Goal: Task Accomplishment & Management: Complete application form

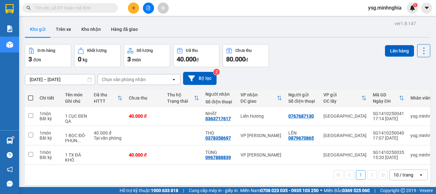
click at [151, 8] on button at bounding box center [148, 8] width 11 height 11
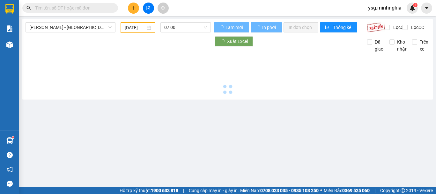
type input "[DATE]"
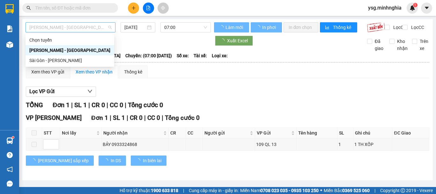
click at [80, 26] on span "[PERSON_NAME] - [GEOGRAPHIC_DATA]" at bounding box center [70, 28] width 82 height 10
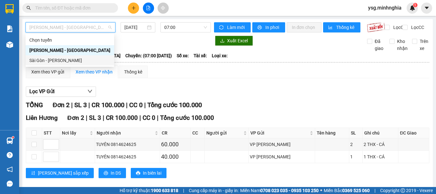
click at [47, 63] on div "Sài Gòn - [PERSON_NAME]" at bounding box center [69, 60] width 81 height 7
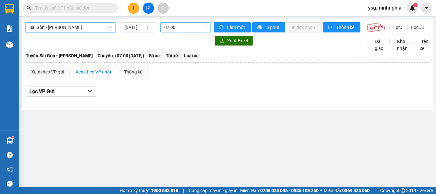
click at [177, 23] on span "07:00" at bounding box center [185, 28] width 43 height 10
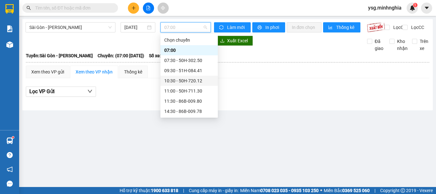
scroll to position [61, 0]
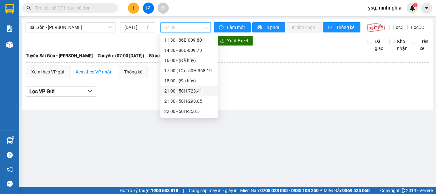
click at [189, 93] on div "21:00 - 50H-723.41" at bounding box center [189, 91] width 50 height 7
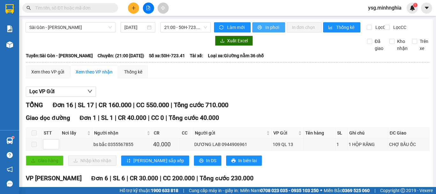
click at [266, 27] on span "In phơi" at bounding box center [272, 27] width 15 height 7
click at [129, 29] on input "14/10/2025" at bounding box center [134, 27] width 21 height 7
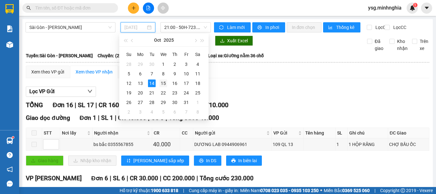
click at [161, 85] on div "15" at bounding box center [163, 84] width 8 height 8
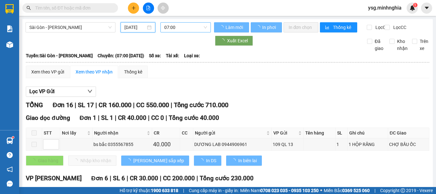
type input "15/10/2025"
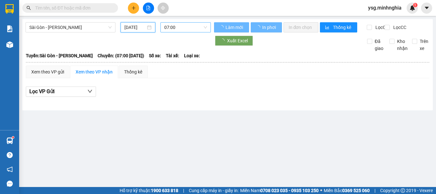
click at [193, 28] on span "07:00" at bounding box center [185, 28] width 43 height 10
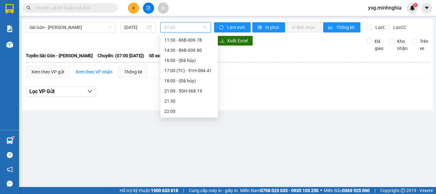
scroll to position [10, 0]
click at [91, 26] on span "Sài Gòn - Phan Rí" at bounding box center [70, 28] width 82 height 10
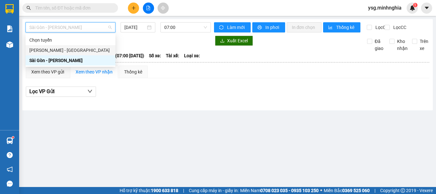
click at [72, 49] on div "Phan Rí - Sài Gòn" at bounding box center [70, 50] width 82 height 7
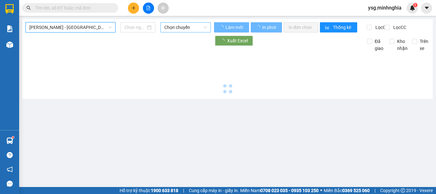
type input "14/10/2025"
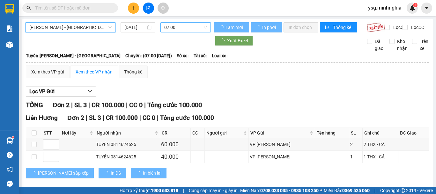
click at [186, 26] on span "07:00" at bounding box center [185, 28] width 43 height 10
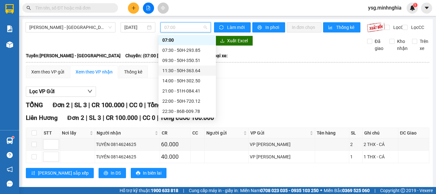
click at [182, 72] on div "11:30 - 50H-363.64" at bounding box center [187, 70] width 50 height 7
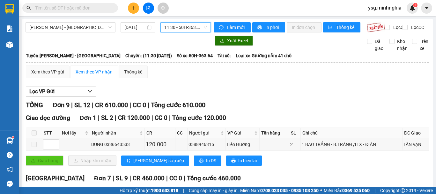
click at [185, 25] on span "11:30 - 50H-363.64" at bounding box center [185, 28] width 43 height 10
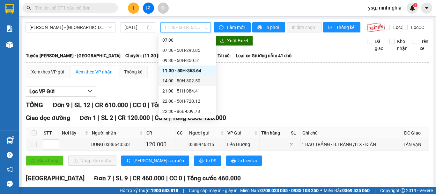
click at [187, 80] on div "14:00 - 50H-302.50" at bounding box center [187, 80] width 50 height 7
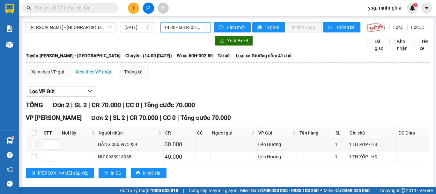
scroll to position [14, 0]
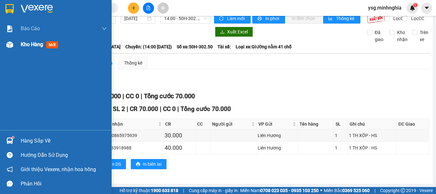
click at [14, 44] on div at bounding box center [9, 44] width 11 height 11
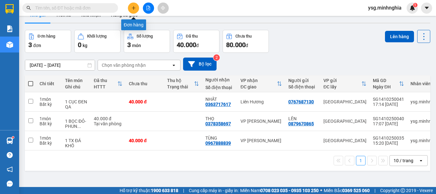
click at [133, 4] on button at bounding box center [133, 8] width 11 height 11
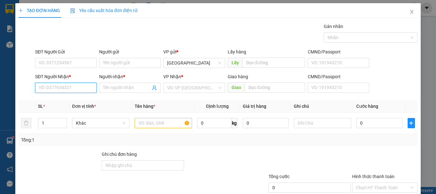
click at [82, 89] on input "SĐT Người Nhận *" at bounding box center [66, 88] width 62 height 10
click at [80, 98] on div "0386235896 - VINH NGÔ" at bounding box center [65, 100] width 53 height 7
type input "0386235896"
type input "VINH NGÔ"
type input "0386235896"
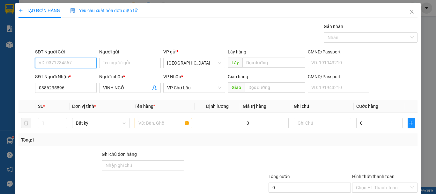
click at [81, 65] on input "SĐT Người Gửi" at bounding box center [66, 63] width 62 height 10
type input "0902651524"
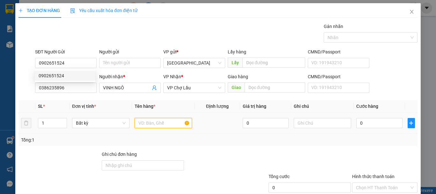
click at [167, 124] on input "text" at bounding box center [163, 123] width 57 height 10
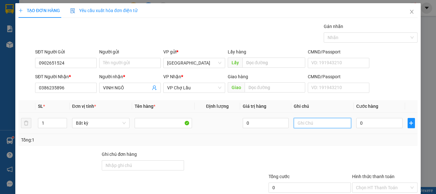
click at [294, 125] on input "text" at bounding box center [322, 123] width 57 height 10
type input "1 CỤC TRẮNG-CÚP THUỶ TINH"
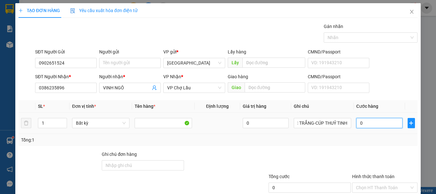
click at [373, 128] on input "0" at bounding box center [379, 123] width 46 height 10
type input "4"
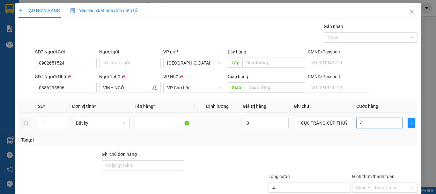
type input "40"
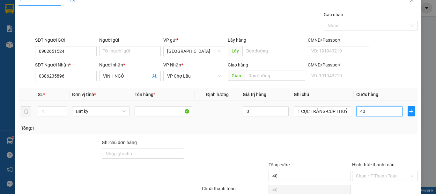
scroll to position [41, 0]
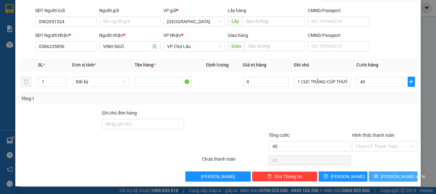
type input "40.000"
click at [387, 178] on span "Lưu và In" at bounding box center [403, 176] width 45 height 7
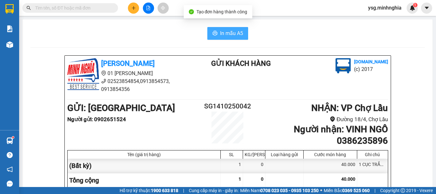
click at [228, 30] on span "In mẫu A5" at bounding box center [231, 33] width 23 height 8
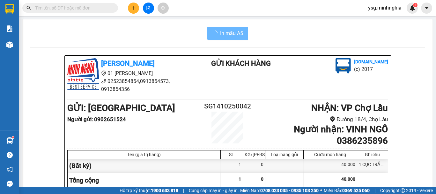
scroll to position [339, 0]
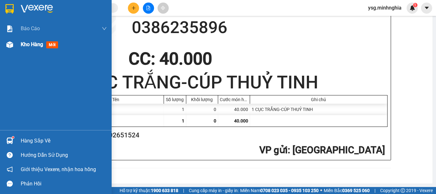
click at [15, 47] on div at bounding box center [9, 44] width 11 height 11
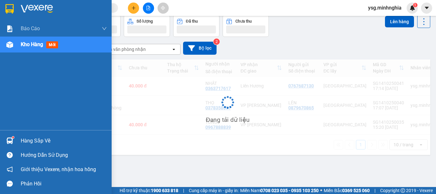
scroll to position [29, 0]
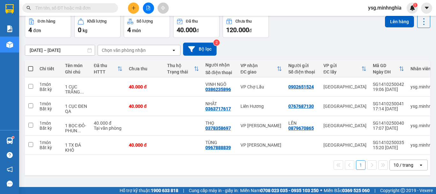
click at [136, 5] on button at bounding box center [133, 8] width 11 height 11
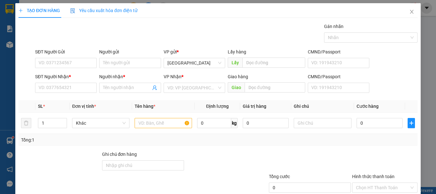
click at [64, 88] on div "TẠO ĐƠN HÀNG Yêu cầu xuất hóa đơn điện tử Transit Pickup Surcharge Ids Transit …" at bounding box center [218, 97] width 436 height 194
click at [64, 88] on input "SĐT Người Nhận *" at bounding box center [66, 88] width 62 height 10
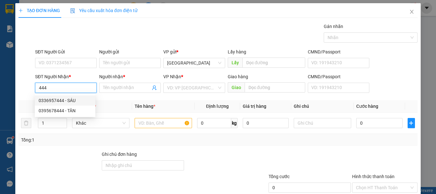
click at [66, 101] on div "0336957444 - SÁU" at bounding box center [65, 100] width 53 height 7
type input "0336957444"
type input "SÁU"
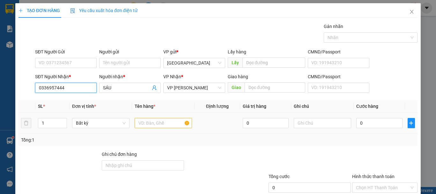
type input "0336957444"
click at [152, 122] on input "text" at bounding box center [163, 123] width 57 height 10
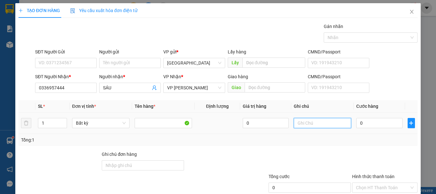
click at [304, 123] on input "text" at bounding box center [322, 123] width 57 height 10
type input "1 BAO XANH VẢI"
click at [356, 127] on input "0" at bounding box center [379, 123] width 46 height 10
type input "7"
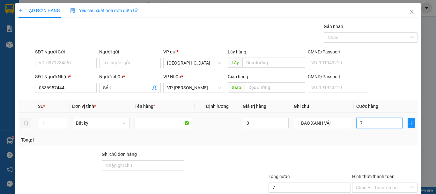
type input "7"
type input "70"
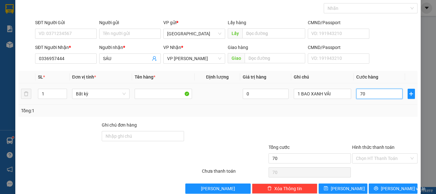
scroll to position [41, 0]
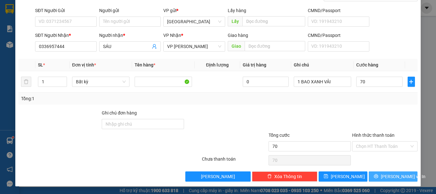
type input "70.000"
click at [379, 174] on button "Lưu và In" at bounding box center [392, 177] width 49 height 10
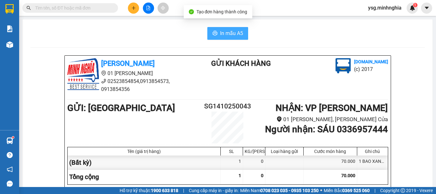
click at [227, 29] on span "In mẫu A5" at bounding box center [231, 33] width 23 height 8
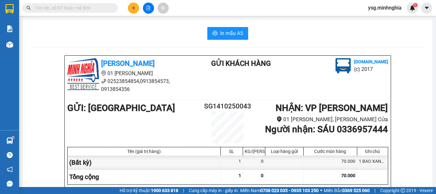
scroll to position [325, 0]
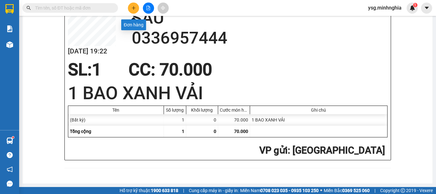
click at [132, 7] on icon "plus" at bounding box center [133, 8] width 4 height 4
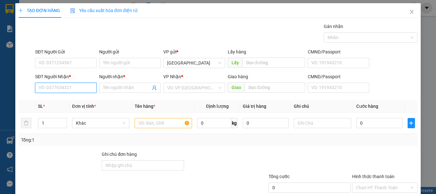
click at [46, 90] on input "SĐT Người Nhận *" at bounding box center [66, 88] width 62 height 10
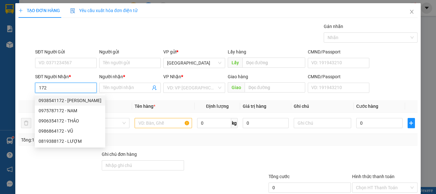
click at [70, 99] on div "0938541172 - TRINH" at bounding box center [70, 100] width 63 height 7
type input "0938541172"
type input "TRINH"
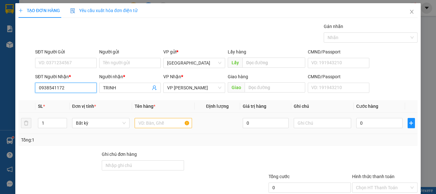
type input "0938541172"
click at [148, 126] on input "text" at bounding box center [163, 123] width 57 height 10
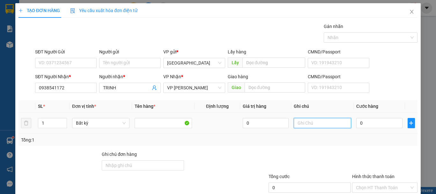
click at [318, 123] on input "text" at bounding box center [322, 123] width 57 height 10
click at [316, 124] on input "text" at bounding box center [322, 123] width 57 height 10
type input "1 BỌC ĐEN VẢI"
click at [356, 125] on input "0" at bounding box center [379, 123] width 46 height 10
type input "4"
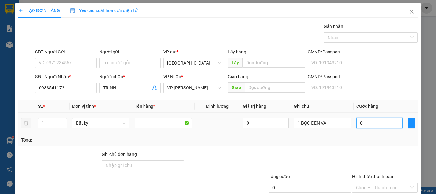
type input "4"
type input "40"
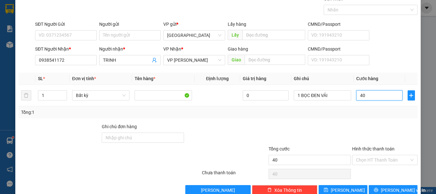
scroll to position [41, 0]
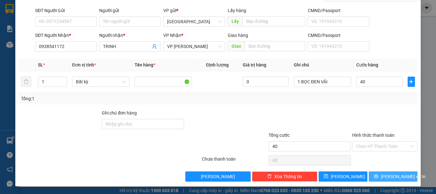
type input "40.000"
click at [395, 175] on span "Lưu và In" at bounding box center [403, 176] width 45 height 7
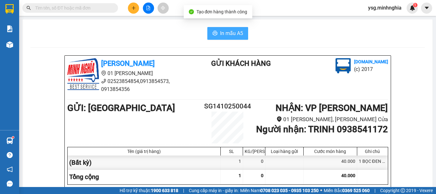
click at [217, 28] on button "In mẫu A5" at bounding box center [227, 33] width 41 height 13
click at [221, 38] on button "In mẫu A5" at bounding box center [227, 33] width 41 height 13
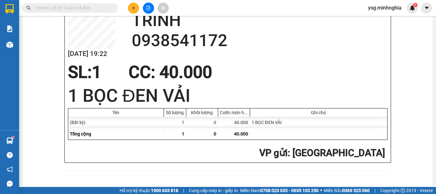
scroll to position [328, 0]
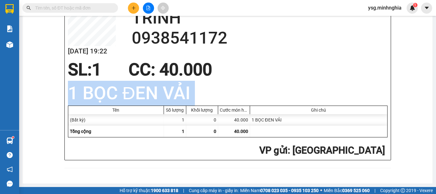
drag, startPoint x: 69, startPoint y: 93, endPoint x: 176, endPoint y: 105, distance: 107.7
click at [176, 105] on div "Minh Nghĩa vexere.com SG1410250044 14/10 19:22 VP Nhận: VP Phan Rí TRINH 093854…" at bounding box center [228, 55] width 326 height 209
copy div "1 BỌC ĐEN VẢI Tên Số lượng Khối lượng Cước món hàng Ghi chú"
click at [134, 7] on icon "plus" at bounding box center [133, 8] width 0 height 4
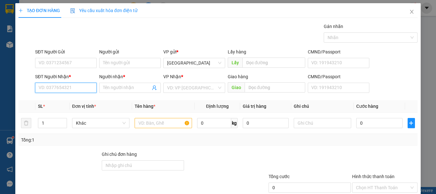
click at [66, 87] on input "SĐT Người Nhận *" at bounding box center [66, 88] width 62 height 10
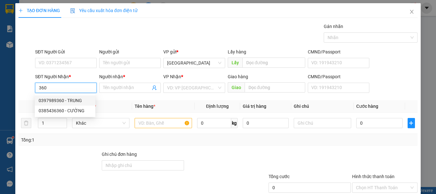
click at [61, 97] on div "0397989360 - TRUNG" at bounding box center [65, 100] width 53 height 7
type input "0397989360"
type input "TRUNG"
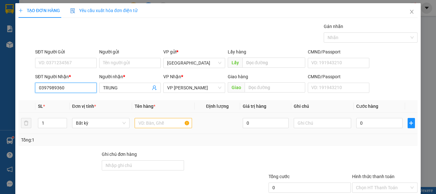
type input "0397989360"
click at [158, 123] on input "text" at bounding box center [163, 123] width 57 height 10
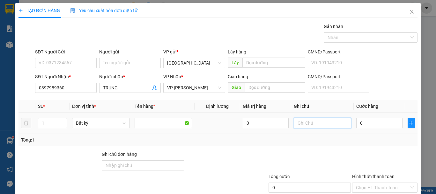
click at [297, 124] on input "text" at bounding box center [322, 123] width 57 height 10
paste input "1 BỌC ĐEN VẢI"
type input "1 BỌC ĐEN VẢI"
click at [366, 123] on input "0" at bounding box center [379, 123] width 46 height 10
type input "4"
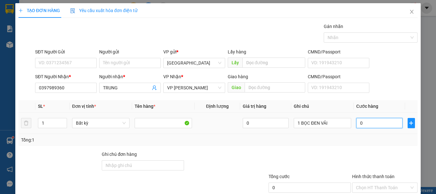
type input "4"
type input "40"
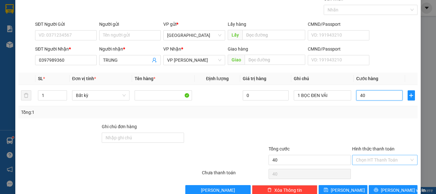
scroll to position [41, 0]
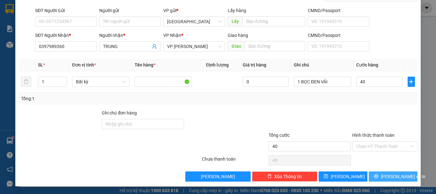
type input "40.000"
click at [389, 177] on span "Lưu và In" at bounding box center [403, 176] width 45 height 7
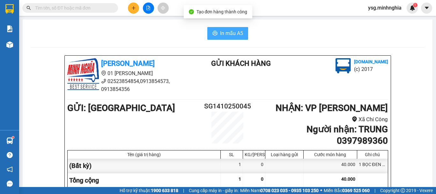
click at [226, 29] on button "In mẫu A5" at bounding box center [227, 33] width 41 height 13
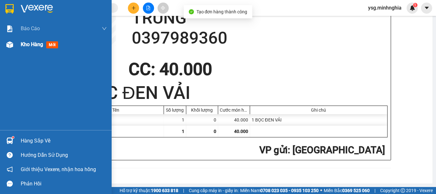
click at [9, 46] on img at bounding box center [9, 44] width 7 height 7
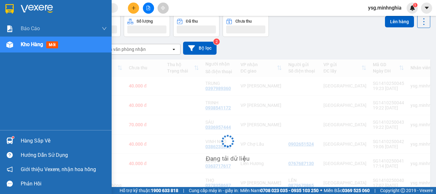
scroll to position [41, 0]
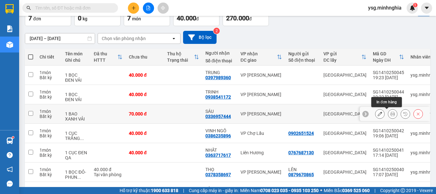
click at [390, 114] on icon at bounding box center [392, 114] width 4 height 4
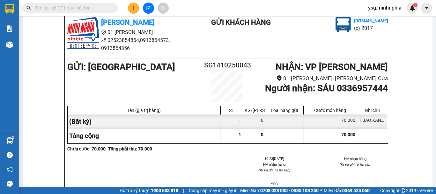
scroll to position [325, 0]
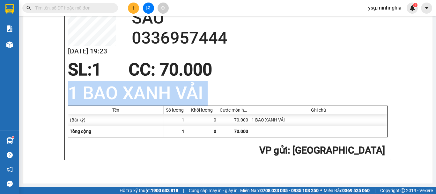
drag, startPoint x: 67, startPoint y: 96, endPoint x: 220, endPoint y: 107, distance: 153.4
click at [220, 107] on div "Minh Nghĩa vexere.com SG1410250043 14/10 19:23 VP Nhận: VP Phan Rí SÁU 03369574…" at bounding box center [228, 55] width 326 height 209
copy div "1 BAO XANH VẢI Tên Số lượng Khối lượng Cước món hàng Ghi chú"
click at [130, 11] on button at bounding box center [133, 8] width 11 height 11
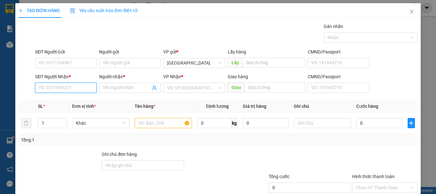
click at [68, 91] on input "SĐT Người Nhận *" at bounding box center [66, 88] width 62 height 10
drag, startPoint x: 89, startPoint y: 99, endPoint x: 127, endPoint y: 117, distance: 41.3
click at [89, 99] on div "0338020878 - HỒNG" at bounding box center [65, 100] width 53 height 7
type input "0338020878"
type input "HỒNG"
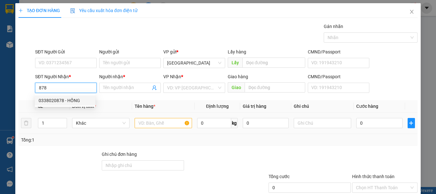
type input "CÂY XĂNG KIM TÀI"
type input "0338020878"
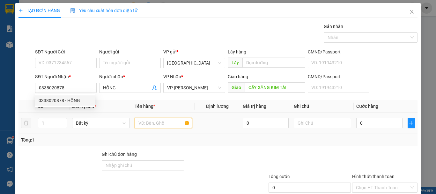
click at [156, 120] on input "text" at bounding box center [163, 123] width 57 height 10
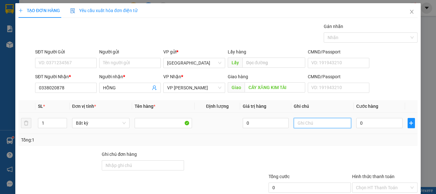
click at [304, 125] on input "text" at bounding box center [322, 123] width 57 height 10
paste input "1 BAO XANH VẢI"
type input "1 BAO XANH VẢI"
click at [369, 125] on input "0" at bounding box center [379, 123] width 46 height 10
type input "7"
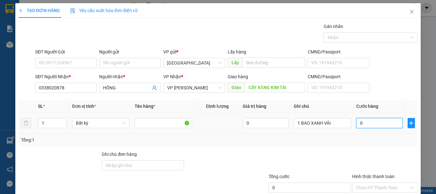
type input "7"
type input "70"
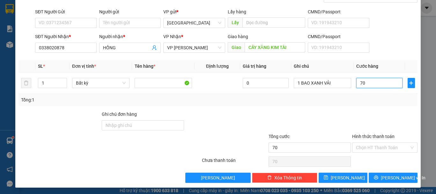
scroll to position [41, 0]
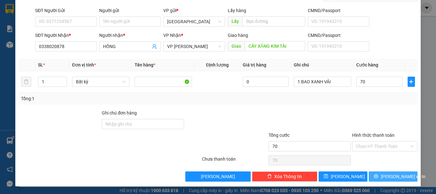
type input "70.000"
click at [392, 175] on span "Lưu và In" at bounding box center [403, 176] width 45 height 7
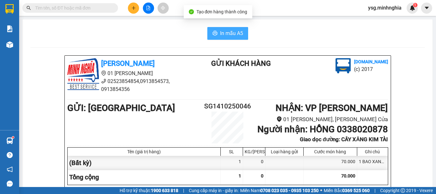
click at [228, 30] on span "In mẫu A5" at bounding box center [231, 33] width 23 height 8
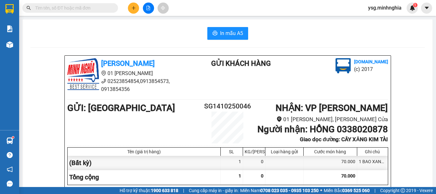
click at [136, 5] on button at bounding box center [133, 8] width 11 height 11
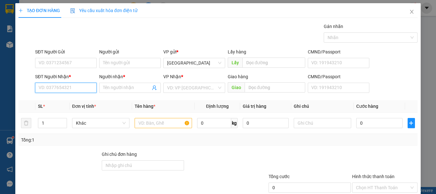
click at [76, 89] on input "SĐT Người Nhận *" at bounding box center [66, 88] width 62 height 10
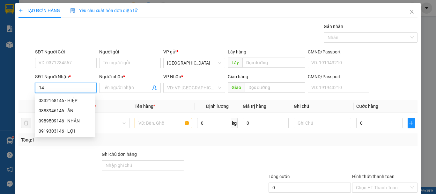
type input "1"
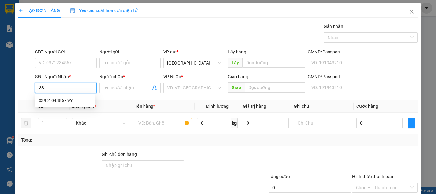
type input "3"
type input "5"
type input "3"
type input "7"
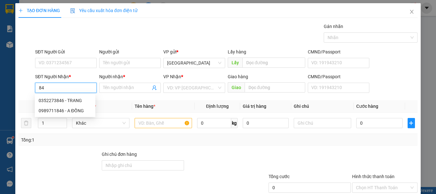
type input "8"
click at [75, 99] on div "0911571466 - SƯƠNG" at bounding box center [65, 100] width 53 height 7
type input "0911571466"
type input "SƯƠNG"
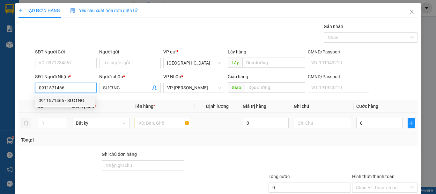
type input "0911571466"
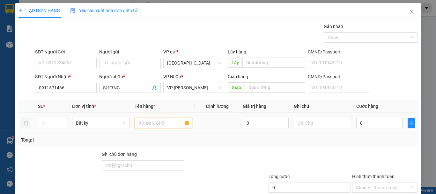
click at [151, 127] on input "text" at bounding box center [163, 123] width 57 height 10
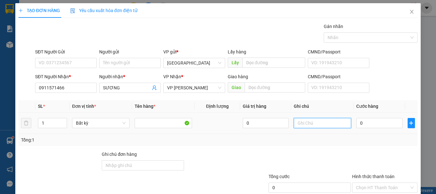
click at [305, 127] on input "text" at bounding box center [322, 123] width 57 height 10
paste input "1 BAO XANH VẢI"
type input "1 BAO XANH VẢI"
click at [370, 125] on input "0" at bounding box center [379, 123] width 46 height 10
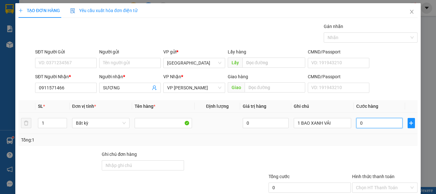
type input "7"
type input "70"
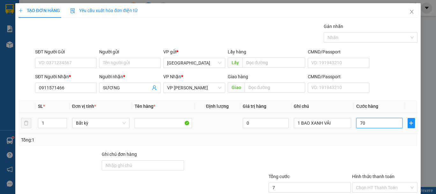
type input "70"
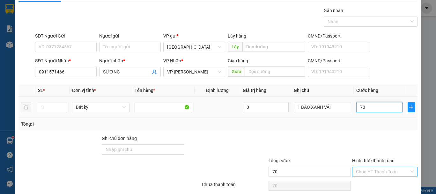
scroll to position [41, 0]
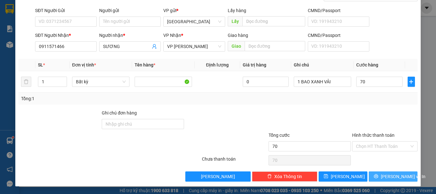
type input "70.000"
click at [389, 177] on span "Lưu và In" at bounding box center [403, 176] width 45 height 7
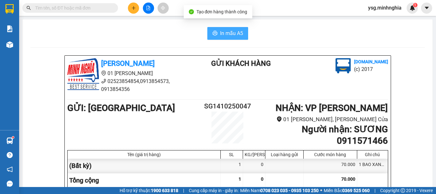
click at [228, 34] on span "In mẫu A5" at bounding box center [231, 33] width 23 height 8
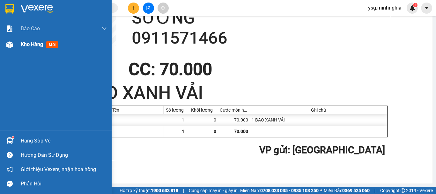
click at [2, 45] on div "Kho hàng mới" at bounding box center [56, 45] width 112 height 16
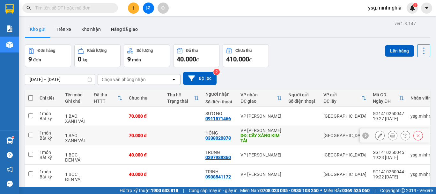
scroll to position [123, 0]
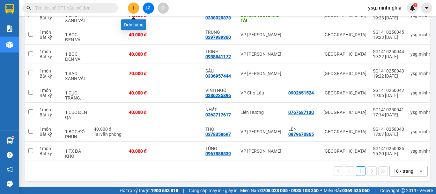
click at [134, 9] on icon "plus" at bounding box center [133, 8] width 4 height 4
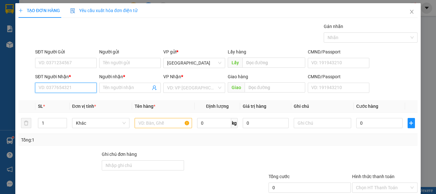
click at [66, 83] on input "SĐT Người Nhận *" at bounding box center [66, 88] width 62 height 10
click at [54, 102] on div "0918552602 - TRÍ" at bounding box center [65, 100] width 53 height 7
type input "0918552602"
type input "TRÍ"
type input "0918552602"
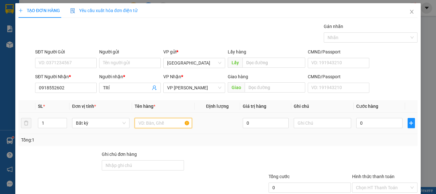
click at [156, 126] on input "text" at bounding box center [163, 123] width 57 height 10
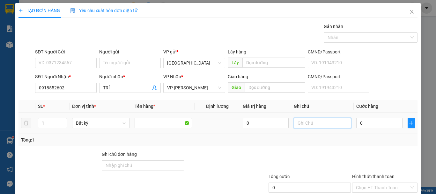
click at [308, 124] on input "text" at bounding box center [322, 123] width 57 height 10
click at [409, 14] on icon "close" at bounding box center [411, 11] width 5 height 5
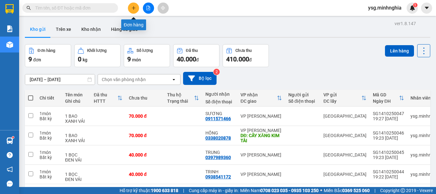
click at [133, 9] on icon "plus" at bounding box center [133, 8] width 4 height 4
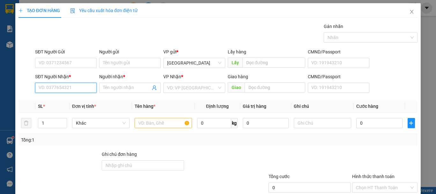
click at [55, 88] on input "SĐT Người Nhận *" at bounding box center [66, 88] width 62 height 10
click at [62, 96] on div "0949915627 - ANH KHẢI" at bounding box center [70, 101] width 70 height 10
type input "0949915627"
type input "ANH KHẢI"
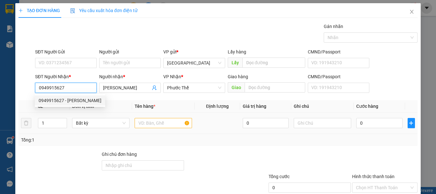
type input "0949915627"
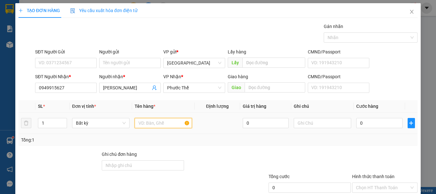
click at [173, 124] on input "text" at bounding box center [163, 123] width 57 height 10
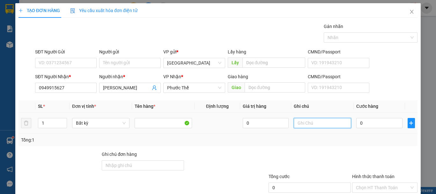
click at [313, 120] on input "text" at bounding box center [322, 123] width 57 height 10
type input "1 BAO XANH VẢI"
click at [374, 127] on input "0" at bounding box center [379, 123] width 46 height 10
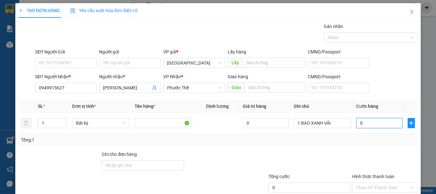
type input "7"
type input "70"
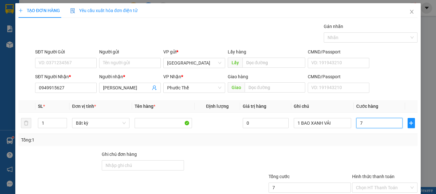
type input "70"
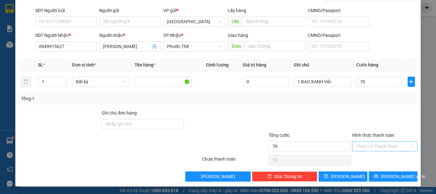
type input "70.000"
drag, startPoint x: 383, startPoint y: 146, endPoint x: 378, endPoint y: 148, distance: 5.1
click at [382, 146] on input "Hình thức thanh toán" at bounding box center [382, 147] width 53 height 10
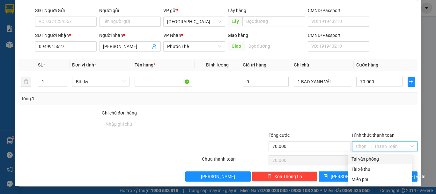
click at [366, 157] on div "Tại văn phòng" at bounding box center [379, 159] width 57 height 7
type input "0"
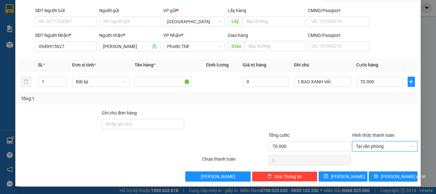
click at [372, 171] on div "Transit Pickup Surcharge Ids Transit Deliver Surcharge Ids Transit Deliver Surc…" at bounding box center [217, 82] width 399 height 200
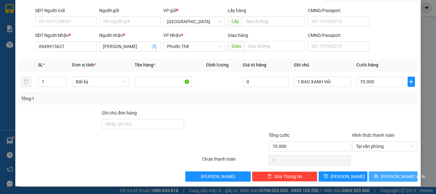
click at [376, 173] on button "Lưu và In" at bounding box center [392, 177] width 49 height 10
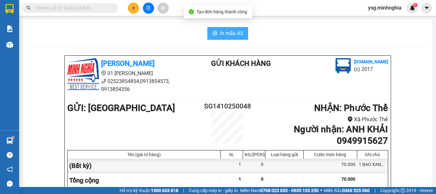
click at [232, 34] on span "In mẫu A5" at bounding box center [231, 33] width 23 height 8
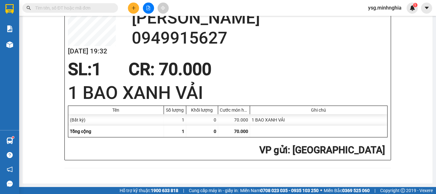
click at [135, 4] on button at bounding box center [133, 8] width 11 height 11
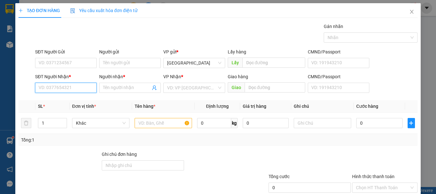
click at [75, 85] on input "SĐT Người Nhận *" at bounding box center [66, 88] width 62 height 10
type input "0348904737"
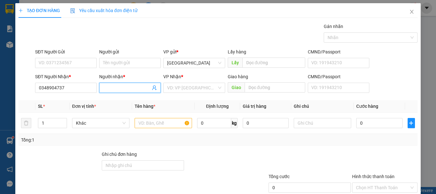
click at [119, 87] on input "Người nhận *" at bounding box center [126, 87] width 47 height 7
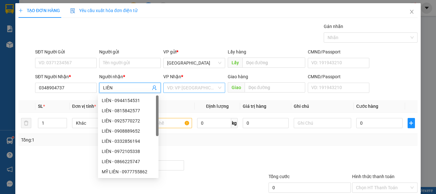
type input "LIÊN"
click at [189, 88] on input "search" at bounding box center [191, 88] width 49 height 10
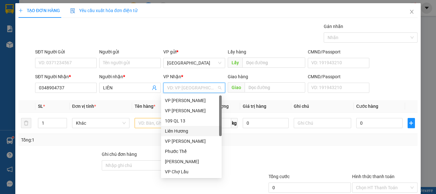
click at [186, 131] on div "Liên Hương" at bounding box center [191, 131] width 53 height 7
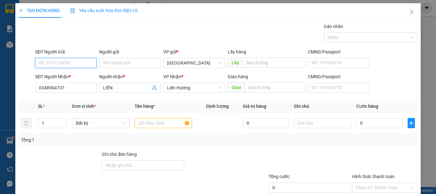
click at [76, 62] on input "SĐT Người Gửi" at bounding box center [66, 63] width 62 height 10
type input "0988332670"
click at [56, 78] on div "0988332670 - DŨNG" at bounding box center [65, 75] width 53 height 7
type input "DŨNG"
type input "0988332670"
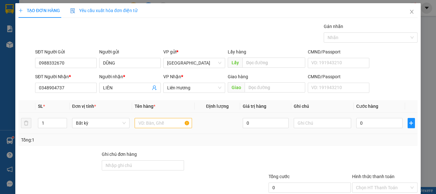
click at [160, 129] on div at bounding box center [163, 123] width 57 height 13
click at [160, 123] on input "text" at bounding box center [163, 123] width 57 height 10
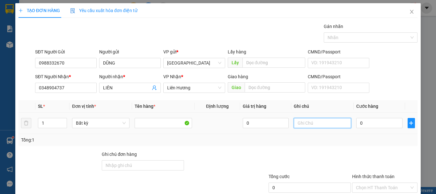
click at [299, 122] on input "text" at bounding box center [322, 123] width 57 height 10
type input "1 BÌA THƯ GT"
click at [360, 126] on input "0" at bounding box center [379, 123] width 46 height 10
type input "3"
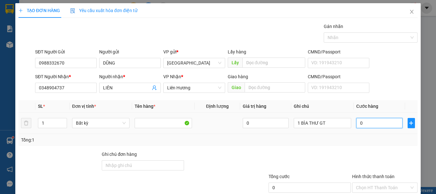
type input "3"
type input "30"
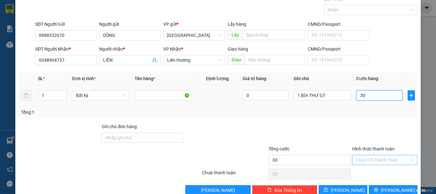
scroll to position [41, 0]
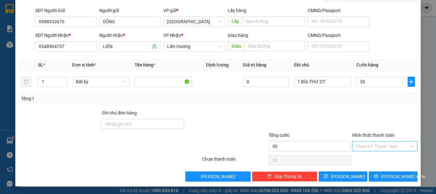
type input "30.000"
click at [378, 149] on input "Hình thức thanh toán" at bounding box center [382, 147] width 53 height 10
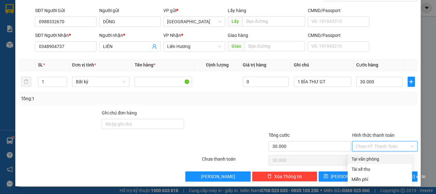
click at [372, 159] on div "Tại văn phòng" at bounding box center [379, 159] width 57 height 7
type input "0"
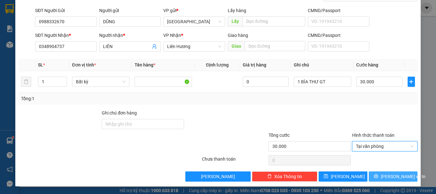
click at [387, 178] on span "Lưu và In" at bounding box center [403, 176] width 45 height 7
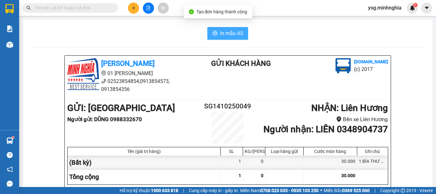
click at [220, 28] on button "In mẫu A5" at bounding box center [227, 33] width 41 height 13
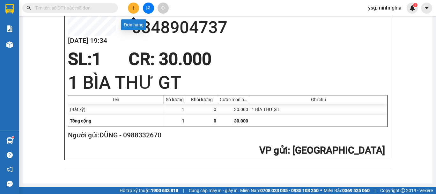
click at [137, 8] on button at bounding box center [133, 8] width 11 height 11
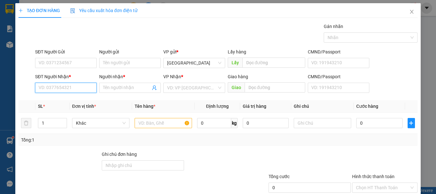
click at [69, 90] on input "SĐT Người Nhận *" at bounding box center [66, 88] width 62 height 10
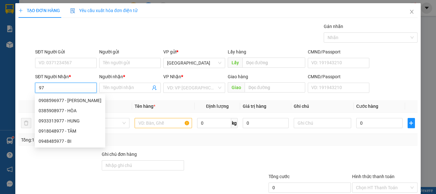
type input "9"
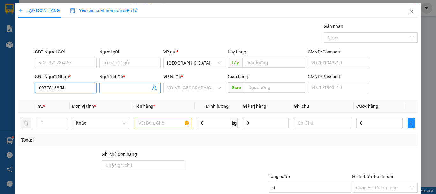
type input "0977518854"
click at [124, 87] on input "Người nhận *" at bounding box center [126, 87] width 47 height 7
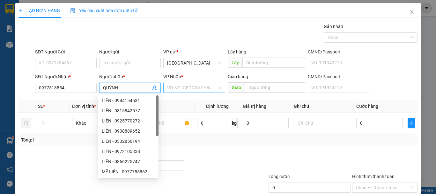
type input "QUỲNH"
click at [199, 87] on input "search" at bounding box center [191, 88] width 49 height 10
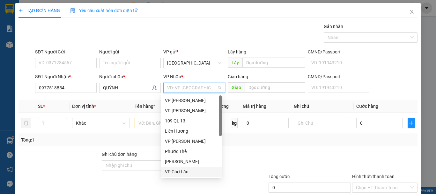
drag, startPoint x: 185, startPoint y: 170, endPoint x: 61, endPoint y: 76, distance: 156.0
click at [184, 169] on div "VP Chợ Lầu" at bounding box center [191, 172] width 53 height 7
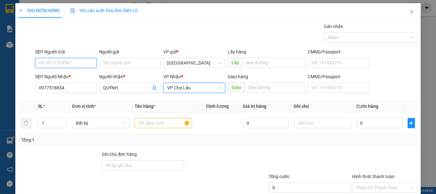
click at [61, 61] on input "SĐT Người Gửi" at bounding box center [66, 63] width 62 height 10
type input "0346663839"
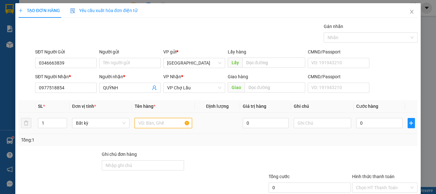
click at [153, 122] on input "text" at bounding box center [163, 123] width 57 height 10
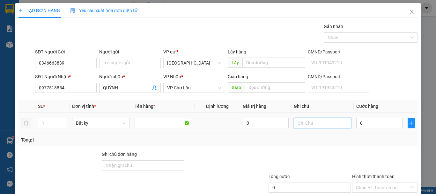
click at [310, 126] on input "text" at bounding box center [322, 123] width 57 height 10
type input "1 CUỘN ỐNG"
click at [367, 128] on input "0" at bounding box center [379, 123] width 46 height 10
click at [367, 127] on input "0" at bounding box center [379, 123] width 46 height 10
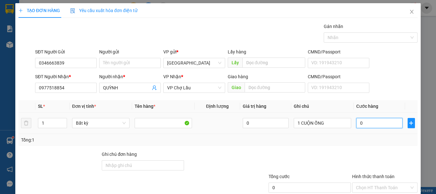
click at [367, 127] on input "0" at bounding box center [379, 123] width 46 height 10
type input "6"
type input "60"
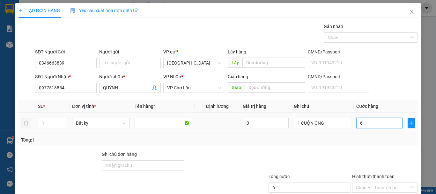
type input "60"
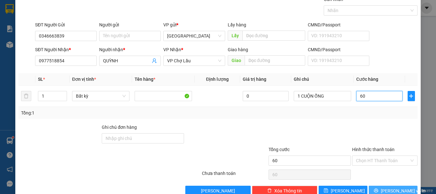
scroll to position [41, 0]
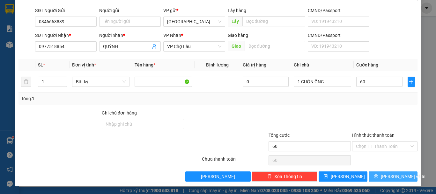
click at [374, 177] on button "Lưu và In" at bounding box center [392, 177] width 49 height 10
type input "60.000"
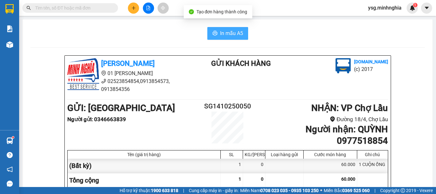
click at [237, 33] on span "In mẫu A5" at bounding box center [231, 33] width 23 height 8
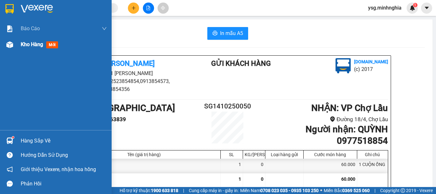
click at [7, 48] on div at bounding box center [9, 44] width 11 height 11
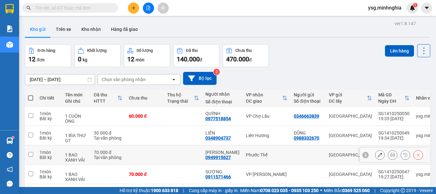
drag, startPoint x: 206, startPoint y: 159, endPoint x: 230, endPoint y: 159, distance: 23.9
click at [230, 159] on div "ANH KHẢI 0949915627" at bounding box center [222, 155] width 34 height 10
checkbox input "true"
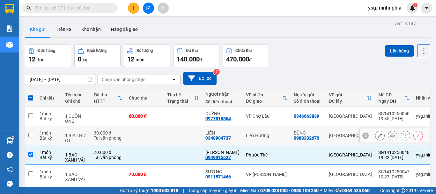
drag, startPoint x: 203, startPoint y: 137, endPoint x: 229, endPoint y: 138, distance: 26.1
click at [229, 138] on td "LIÊN 0348904737" at bounding box center [222, 135] width 40 height 19
checkbox input "true"
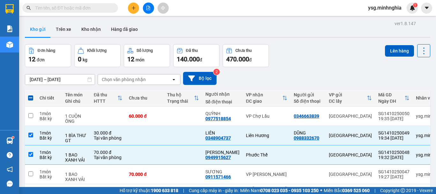
click at [93, 11] on input "text" at bounding box center [72, 7] width 75 height 7
paste input "0348904737"
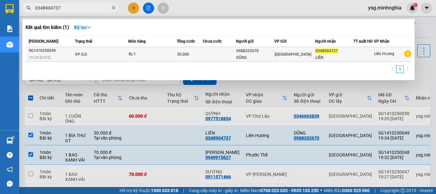
type input "0348904737"
click at [246, 53] on div "0988332670" at bounding box center [255, 51] width 38 height 7
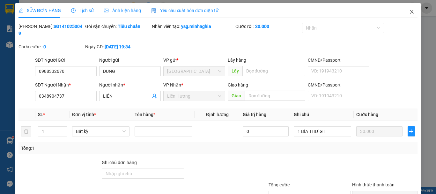
click at [409, 12] on icon "close" at bounding box center [411, 11] width 5 height 5
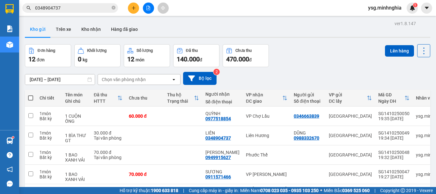
click at [130, 8] on button at bounding box center [133, 8] width 11 height 11
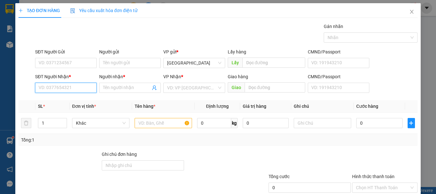
click at [54, 86] on input "SĐT Người Nhận *" at bounding box center [66, 88] width 62 height 10
click at [78, 105] on div "0971632227 - THƯƠNG" at bounding box center [65, 101] width 61 height 10
type input "0971632227"
type input "THƯƠNG"
type input "0971632227"
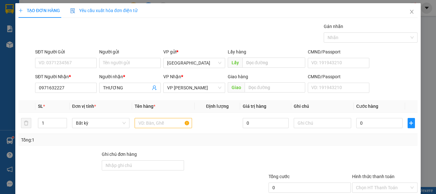
click at [72, 69] on div "SĐT Người Gửi VD: 0371234567" at bounding box center [66, 59] width 62 height 22
drag, startPoint x: 72, startPoint y: 69, endPoint x: 75, endPoint y: 62, distance: 6.8
click at [74, 63] on div "SĐT Người Gửi VD: 0371234567" at bounding box center [66, 59] width 62 height 22
click at [75, 62] on input "SĐT Người Gửi" at bounding box center [66, 63] width 62 height 10
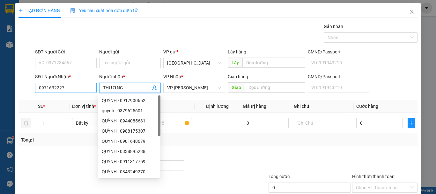
drag, startPoint x: 124, startPoint y: 88, endPoint x: 94, endPoint y: 91, distance: 29.8
click at [94, 91] on div "SĐT Người Nhận * 0971632227 Người nhận * THƯƠNG VP Nhận * VP Phan Rí Giao hàng …" at bounding box center [226, 84] width 385 height 22
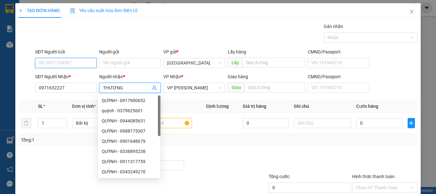
click at [73, 60] on input "SĐT Người Gửi" at bounding box center [66, 63] width 62 height 10
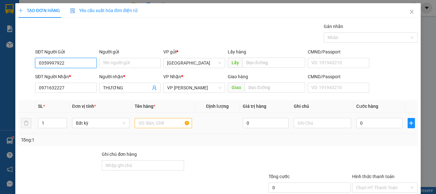
type input "0359997922"
click at [163, 126] on input "text" at bounding box center [163, 123] width 57 height 10
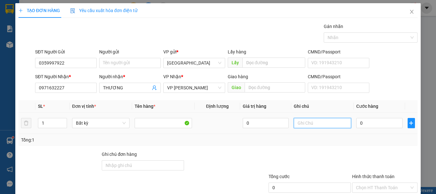
click at [313, 123] on input "text" at bounding box center [322, 123] width 57 height 10
type input "1 BAO TRẮNG-CHÉN,XOANG"
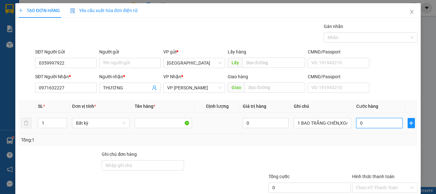
click at [369, 124] on input "0" at bounding box center [379, 123] width 46 height 10
type input "5"
type input "50"
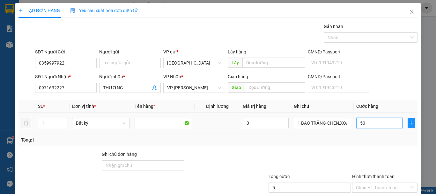
type input "50"
type input "50.000"
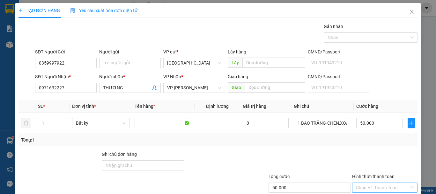
click at [376, 183] on input "Hình thức thanh toán" at bounding box center [382, 188] width 53 height 10
type input "0"
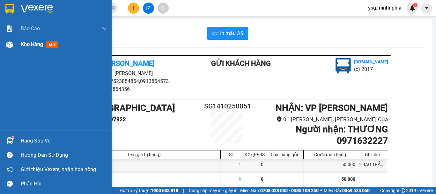
click at [10, 46] on img at bounding box center [9, 44] width 7 height 7
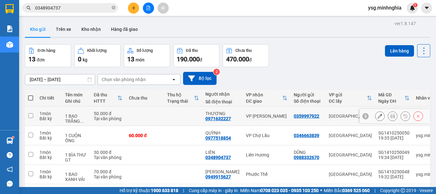
click at [375, 114] on button at bounding box center [379, 116] width 9 height 11
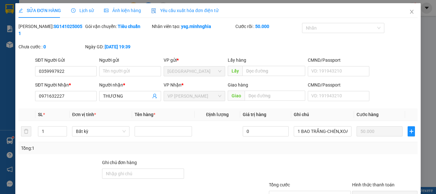
type input "0359997922"
type input "0971632227"
type input "50.000"
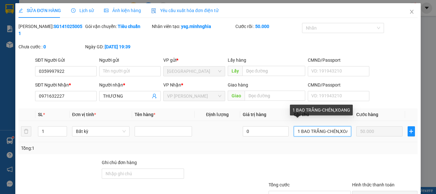
click at [346, 124] on td "1 BAO TRẮNG-CHÉN,XOANG" at bounding box center [322, 131] width 62 height 21
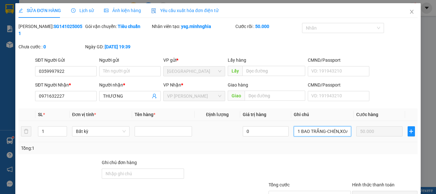
click at [342, 127] on input "1 BAO TRẮNG-CHÉN,XOANG" at bounding box center [322, 132] width 57 height 10
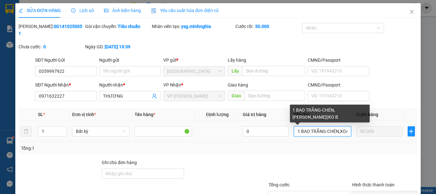
type input "1 BAO TRẮNG-CHÉN,XOANG(KO BAO"
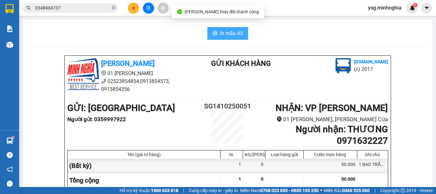
click at [233, 36] on span "In mẫu A5" at bounding box center [231, 33] width 23 height 8
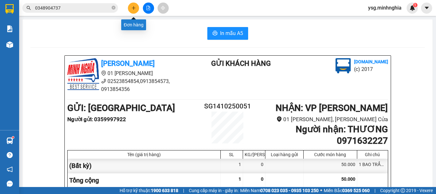
click at [131, 3] on button at bounding box center [133, 8] width 11 height 11
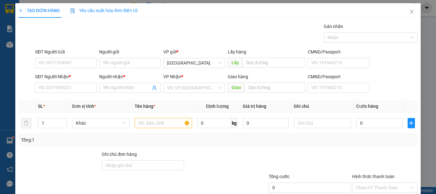
click at [40, 93] on div "SĐT Người Nhận * VD: 0377654321" at bounding box center [66, 84] width 62 height 22
click at [47, 90] on input "SĐT Người Nhận *" at bounding box center [66, 88] width 62 height 10
drag, startPoint x: 47, startPoint y: 90, endPoint x: 0, endPoint y: 78, distance: 48.5
click at [0, 78] on div "TẠO ĐƠN HÀNG Yêu cầu xuất hóa đơn điện tử Transit Pickup Surcharge Ids Transit …" at bounding box center [218, 97] width 436 height 194
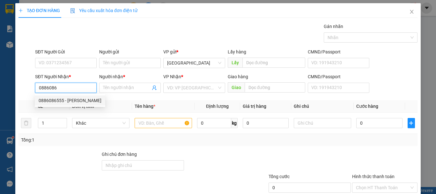
click at [66, 102] on div "0886086555 - KHÁNH" at bounding box center [70, 100] width 63 height 7
type input "0886086555"
type input "KHÁNH"
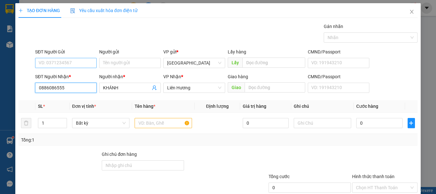
type input "0886086555"
click at [82, 68] on input "SĐT Người Gửi" at bounding box center [66, 63] width 62 height 10
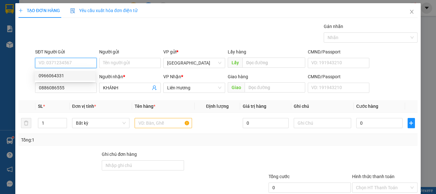
click at [74, 73] on div "0966064331" at bounding box center [65, 75] width 53 height 7
type input "0966064331"
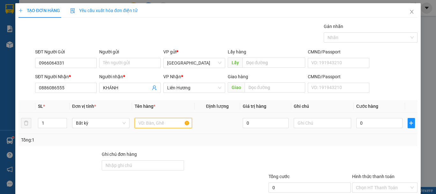
click at [156, 119] on input "text" at bounding box center [163, 123] width 57 height 10
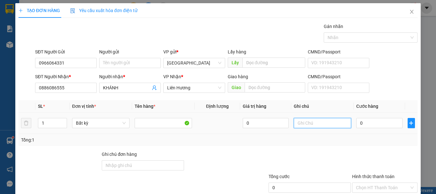
click at [331, 122] on input "text" at bounding box center [322, 123] width 57 height 10
type input "1 THG MP"
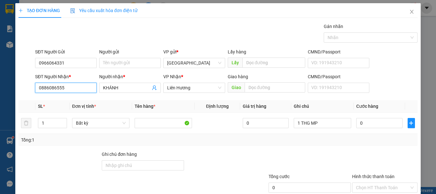
drag, startPoint x: 70, startPoint y: 90, endPoint x: 0, endPoint y: 99, distance: 70.3
click at [0, 99] on div "TẠO ĐƠN HÀNG Yêu cầu xuất hóa đơn điện tử Transit Pickup Surcharge Ids Transit …" at bounding box center [218, 97] width 436 height 194
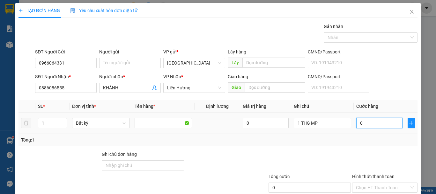
click at [373, 124] on input "0" at bounding box center [379, 123] width 46 height 10
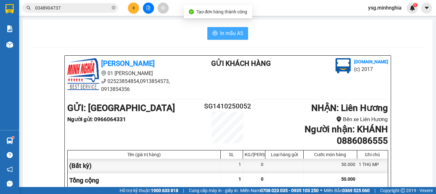
click at [213, 30] on button "In mẫu A5" at bounding box center [227, 33] width 41 height 13
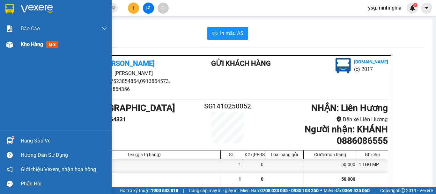
click at [15, 47] on div "Kho hàng mới" at bounding box center [56, 45] width 112 height 16
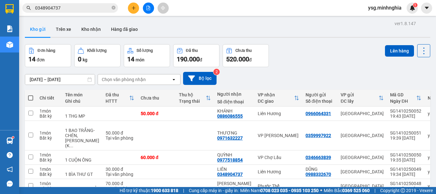
click at [133, 8] on icon "plus" at bounding box center [133, 8] width 4 height 4
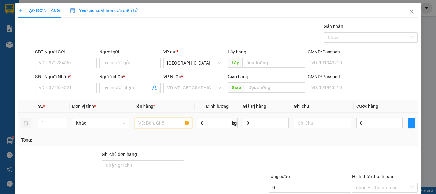
click at [168, 122] on input "text" at bounding box center [163, 123] width 57 height 10
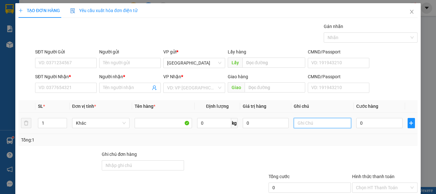
click at [294, 125] on input "text" at bounding box center [322, 123] width 57 height 10
type input "1 BÌA THƯ GT"
click at [365, 124] on input "0" at bounding box center [379, 123] width 46 height 10
type input "3"
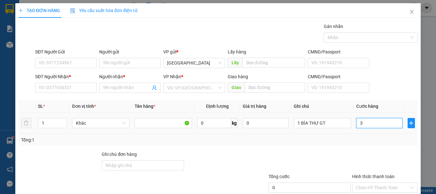
type input "3"
type input "30"
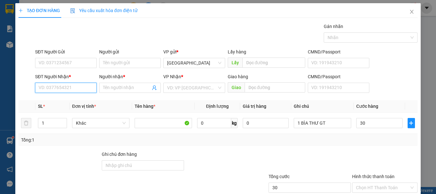
type input "30.000"
click at [60, 87] on input "SĐT Người Nhận *" at bounding box center [66, 88] width 62 height 10
type input "0352087011"
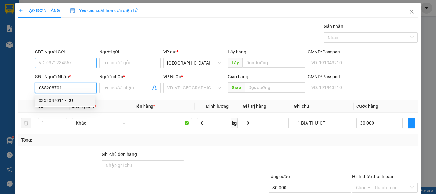
drag, startPoint x: 68, startPoint y: 102, endPoint x: 78, endPoint y: 66, distance: 36.8
click at [69, 102] on div "0352087011 - DU" at bounding box center [65, 100] width 53 height 7
type input "DU"
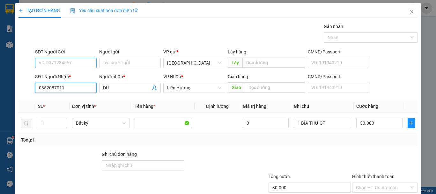
type input "0352087011"
click at [82, 63] on input "SĐT Người Gửi" at bounding box center [66, 63] width 62 height 10
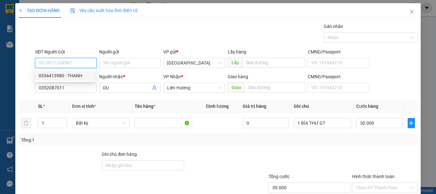
click at [80, 72] on div "0334413980 - THANH" at bounding box center [65, 75] width 53 height 7
type input "0334413980"
type input "THANH"
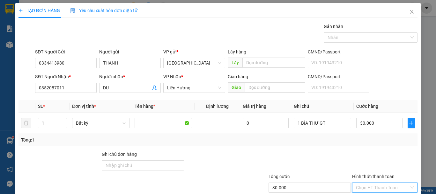
click at [383, 183] on input "Hình thức thanh toán" at bounding box center [382, 188] width 53 height 10
drag, startPoint x: 374, startPoint y: 157, endPoint x: 378, endPoint y: 175, distance: 18.3
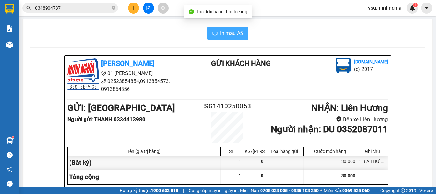
click at [227, 37] on span "In mẫu A5" at bounding box center [231, 33] width 23 height 8
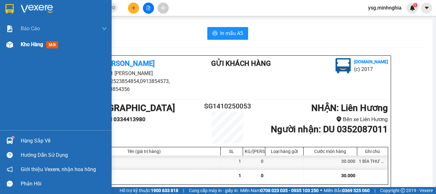
click at [11, 46] on img at bounding box center [9, 44] width 7 height 7
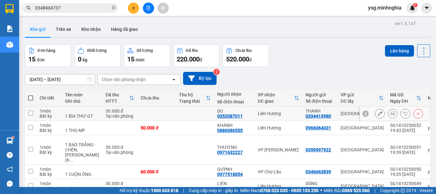
click at [377, 112] on icon at bounding box center [379, 114] width 4 height 4
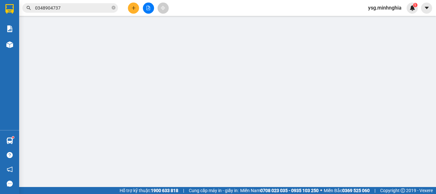
type input "0334413980"
type input "0352087011"
type input "30.000"
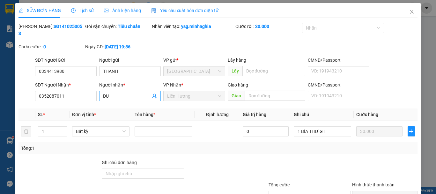
click at [134, 93] on input "DU" at bounding box center [126, 96] width 47 height 7
type input "DU (RÔ)"
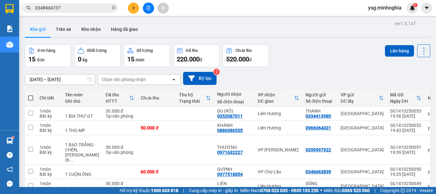
click at [136, 8] on button at bounding box center [133, 8] width 11 height 11
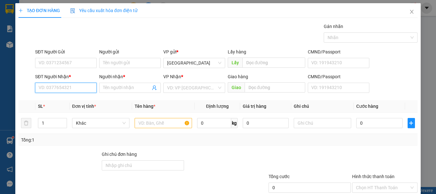
click at [53, 88] on input "SĐT Người Nhận *" at bounding box center [66, 88] width 62 height 10
click at [67, 100] on div "0339499279 - TRUNG" at bounding box center [65, 100] width 53 height 7
type input "0339499279"
type input "TRUNG"
type input "0339499279"
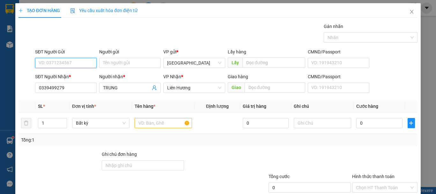
click at [80, 63] on input "SĐT Người Gửi" at bounding box center [66, 63] width 62 height 10
click at [74, 73] on div "0862500139" at bounding box center [65, 75] width 53 height 7
type input "0862500139"
click at [148, 122] on input "text" at bounding box center [163, 123] width 57 height 10
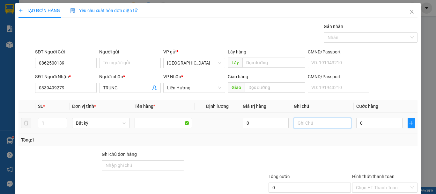
click at [302, 122] on input "text" at bounding box center [322, 123] width 57 height 10
type input "1 TH XỐP ĐL"
click at [381, 124] on input "0" at bounding box center [379, 123] width 46 height 10
type input "8"
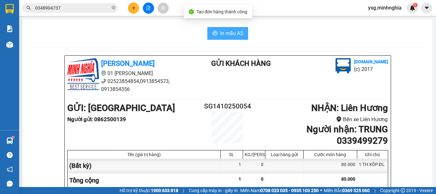
click at [220, 37] on span "In mẫu A5" at bounding box center [231, 33] width 23 height 8
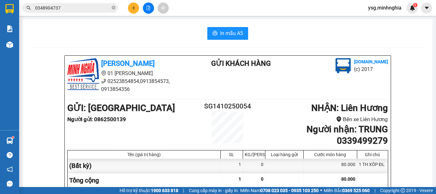
click at [130, 7] on button at bounding box center [133, 8] width 11 height 11
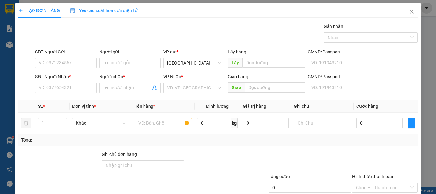
click at [51, 93] on div "SĐT Người Nhận * VD: 0377654321" at bounding box center [66, 84] width 62 height 22
click at [52, 90] on input "SĐT Người Nhận *" at bounding box center [66, 88] width 62 height 10
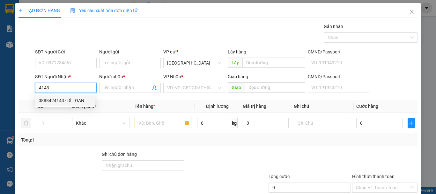
click at [69, 96] on div "0888424143 - DÌ LOAN" at bounding box center [65, 101] width 61 height 10
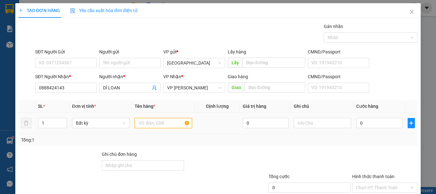
click at [144, 119] on input "text" at bounding box center [163, 123] width 57 height 10
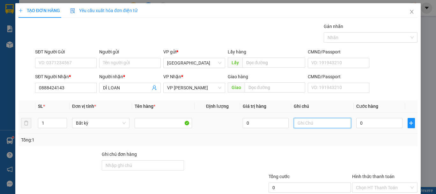
click at [335, 124] on input "text" at bounding box center [322, 123] width 57 height 10
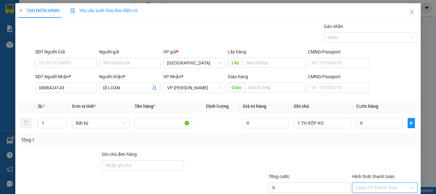
click at [377, 183] on input "Hình thức thanh toán" at bounding box center [382, 188] width 53 height 10
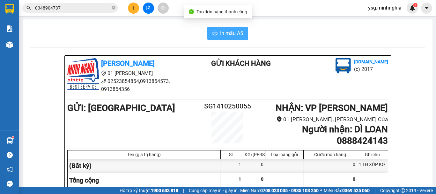
click at [228, 33] on span "In mẫu A5" at bounding box center [231, 33] width 23 height 8
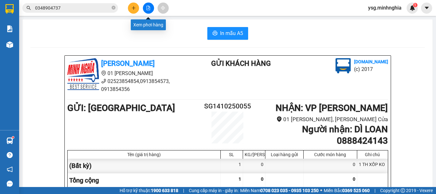
click at [148, 6] on icon "file-add" at bounding box center [148, 8] width 4 height 4
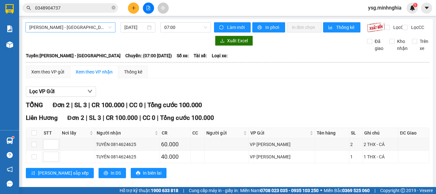
click at [86, 23] on span "Phan Rí - Sài Gòn" at bounding box center [70, 28] width 82 height 10
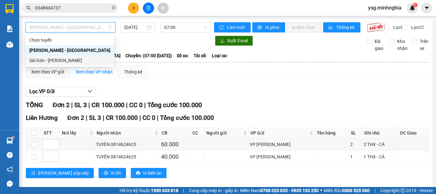
click at [54, 64] on div "Sài Gòn - Phan Rí" at bounding box center [69, 60] width 81 height 7
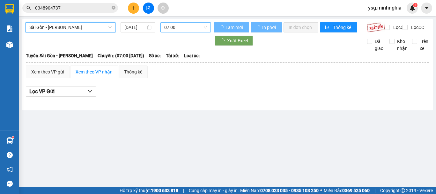
click at [189, 29] on span "07:00" at bounding box center [185, 28] width 43 height 10
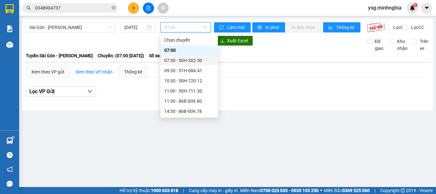
click at [196, 62] on div "07:30 - 50H-302.50" at bounding box center [189, 60] width 50 height 7
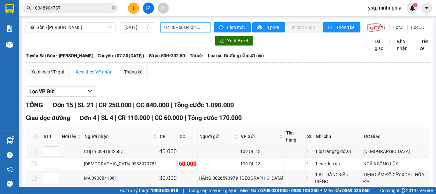
click at [181, 26] on span "07:30 - 50H-302.50" at bounding box center [185, 28] width 43 height 10
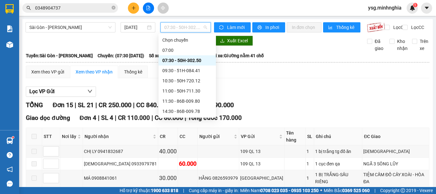
click at [180, 159] on div "21:30 - 50H-293.85" at bounding box center [187, 162] width 50 height 7
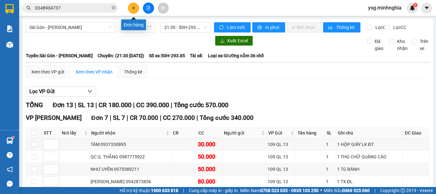
click at [131, 8] on icon "plus" at bounding box center [133, 8] width 4 height 4
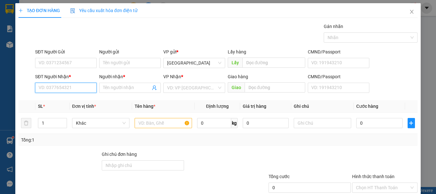
click at [46, 92] on input "SĐT Người Nhận *" at bounding box center [66, 88] width 62 height 10
click at [45, 91] on input "SĐT Người Nhận *" at bounding box center [66, 88] width 62 height 10
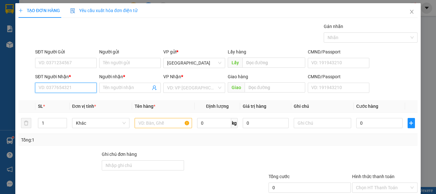
click at [45, 91] on input "SĐT Người Nhận *" at bounding box center [66, 88] width 62 height 10
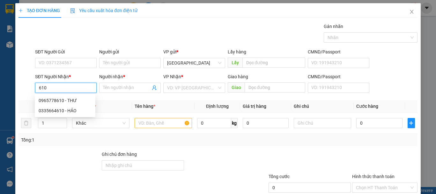
click at [63, 99] on div "0965778610 - THƯ" at bounding box center [65, 100] width 53 height 7
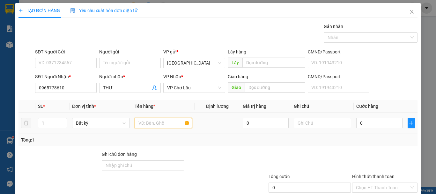
click at [157, 123] on input "text" at bounding box center [163, 123] width 57 height 10
click at [64, 121] on icon "up" at bounding box center [63, 122] width 2 height 2
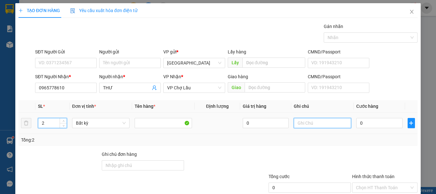
click at [330, 126] on input "text" at bounding box center [322, 123] width 57 height 10
drag, startPoint x: 330, startPoint y: 126, endPoint x: 327, endPoint y: 128, distance: 3.9
click at [329, 126] on input "text" at bounding box center [322, 123] width 57 height 10
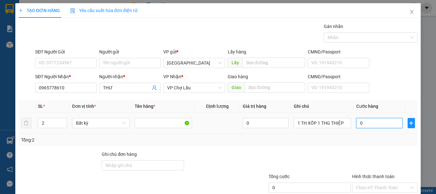
click at [358, 121] on input "0" at bounding box center [379, 123] width 46 height 10
drag, startPoint x: 386, startPoint y: 147, endPoint x: 382, endPoint y: 154, distance: 7.8
click at [386, 183] on input "Hình thức thanh toán" at bounding box center [382, 188] width 53 height 10
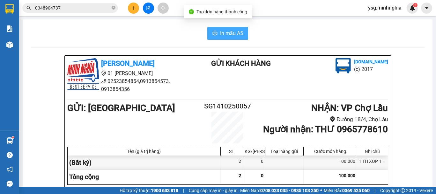
click at [225, 35] on span "In mẫu A5" at bounding box center [231, 33] width 23 height 8
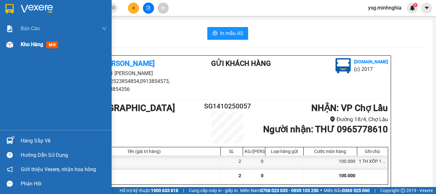
click at [0, 44] on div "Kho hàng mới" at bounding box center [56, 45] width 112 height 16
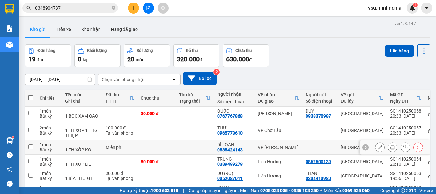
click at [379, 152] on div at bounding box center [399, 148] width 48 height 10
click at [377, 150] on icon at bounding box center [379, 147] width 4 height 4
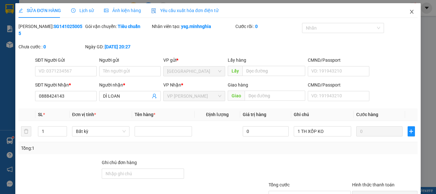
click at [409, 13] on icon "close" at bounding box center [411, 11] width 5 height 5
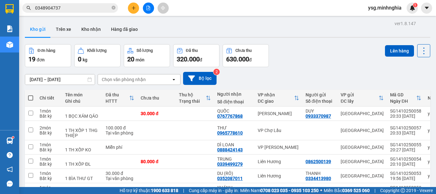
click at [130, 11] on button at bounding box center [133, 8] width 11 height 11
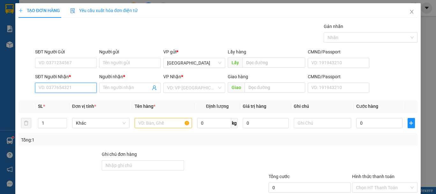
click at [58, 88] on input "SĐT Người Nhận *" at bounding box center [66, 88] width 62 height 10
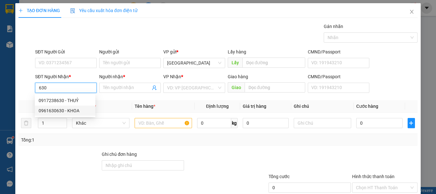
click at [81, 110] on div "0961630630 - KHOA" at bounding box center [65, 110] width 53 height 7
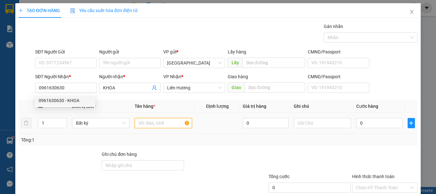
click at [142, 124] on input "text" at bounding box center [163, 123] width 57 height 10
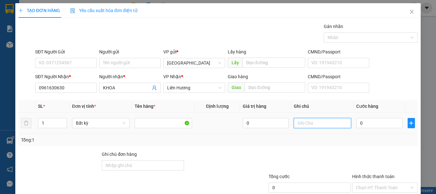
click at [312, 127] on input "text" at bounding box center [322, 123] width 57 height 10
click at [379, 123] on input "0" at bounding box center [379, 123] width 46 height 10
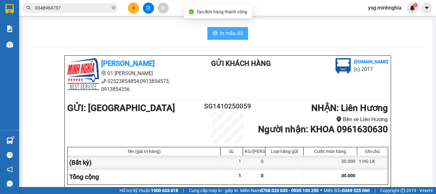
click at [231, 36] on span "In mẫu A5" at bounding box center [231, 33] width 23 height 8
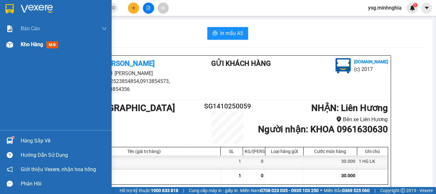
click at [12, 45] on img at bounding box center [9, 44] width 7 height 7
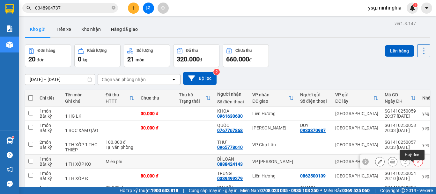
click at [416, 160] on icon at bounding box center [418, 162] width 4 height 4
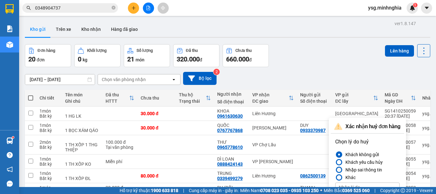
click at [361, 166] on div "Nhập sai thông tin" at bounding box center [362, 170] width 39 height 8
click at [335, 170] on input "Nhập sai thông tin" at bounding box center [335, 170] width 0 height 0
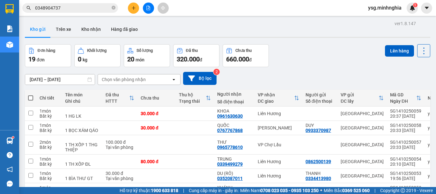
click at [79, 8] on input "0348904737" at bounding box center [72, 7] width 75 height 7
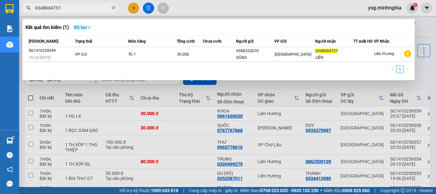
click at [131, 8] on div at bounding box center [218, 97] width 436 height 194
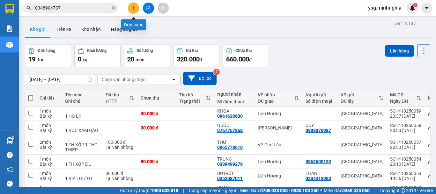
click at [131, 8] on icon "plus" at bounding box center [133, 8] width 4 height 4
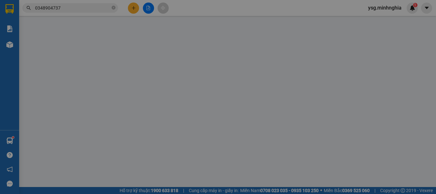
click at [47, 89] on div "TẠO ĐƠN HÀNG Yêu cầu xuất hóa đơn điện tử Transit Pickup Surcharge Ids Transit …" at bounding box center [218, 97] width 436 height 194
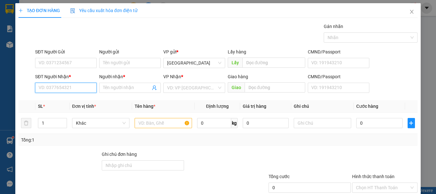
click at [47, 89] on input "SĐT Người Nhận *" at bounding box center [66, 88] width 62 height 10
click at [72, 101] on div "0888424143 - DÌ LOAN" at bounding box center [65, 100] width 53 height 7
drag, startPoint x: 69, startPoint y: 87, endPoint x: 0, endPoint y: 88, distance: 68.9
click at [0, 88] on div "TẠO ĐƠN HÀNG Yêu cầu xuất hóa đơn điện tử Transit Pickup Surcharge Ids Transit …" at bounding box center [218, 97] width 436 height 194
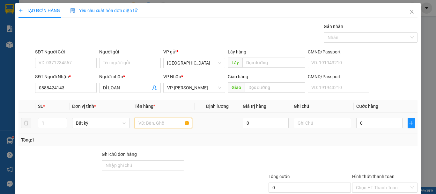
click at [142, 124] on input "text" at bounding box center [163, 123] width 57 height 10
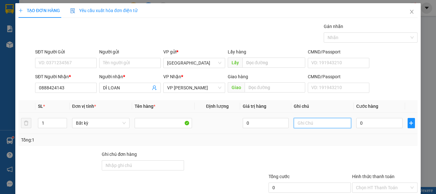
click at [331, 124] on input "text" at bounding box center [322, 123] width 57 height 10
click at [367, 118] on input "0" at bounding box center [379, 123] width 46 height 10
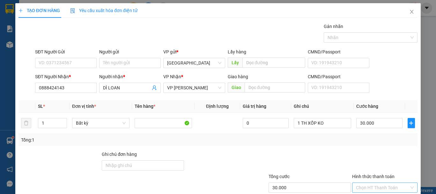
click at [378, 183] on input "Hình thức thanh toán" at bounding box center [382, 188] width 53 height 10
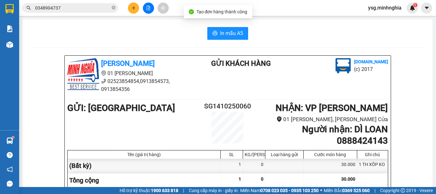
click at [222, 28] on button "In mẫu A5" at bounding box center [227, 33] width 41 height 13
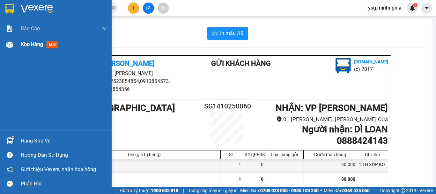
click at [13, 47] on div at bounding box center [9, 44] width 11 height 11
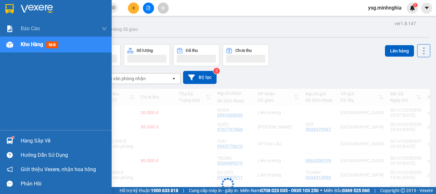
click at [6, 44] on img at bounding box center [9, 44] width 7 height 7
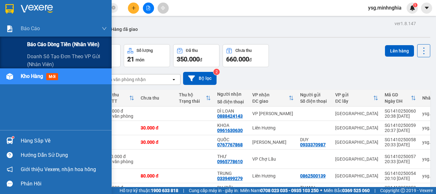
click at [43, 45] on span "Báo cáo dòng tiền (nhân viên)" at bounding box center [63, 44] width 72 height 8
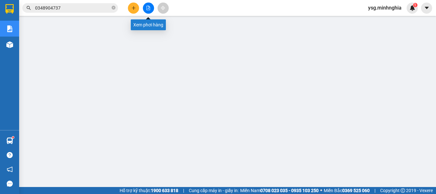
click at [150, 11] on button at bounding box center [148, 8] width 11 height 11
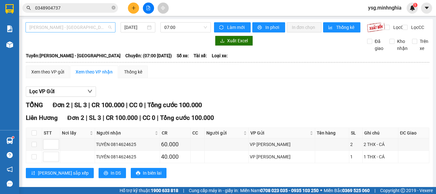
click at [69, 26] on span "Phan Rí - Sài Gòn" at bounding box center [70, 28] width 82 height 10
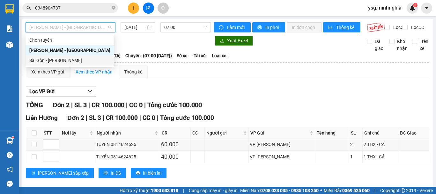
click at [59, 59] on div "Sài Gòn - Phan Rí" at bounding box center [69, 60] width 81 height 7
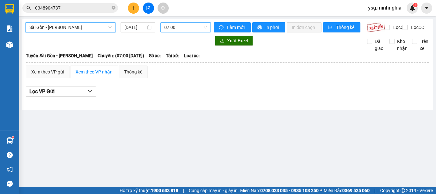
click at [190, 28] on span "07:00" at bounding box center [185, 28] width 43 height 10
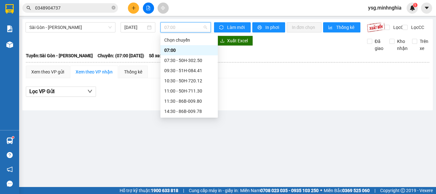
click at [188, 149] on div "21:00 - 50H-723.41" at bounding box center [189, 152] width 50 height 7
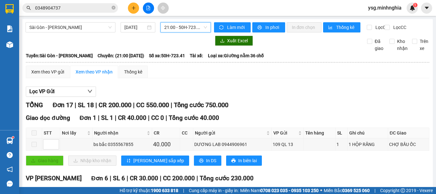
click at [183, 25] on span "21:00 - 50H-723.41" at bounding box center [185, 28] width 43 height 10
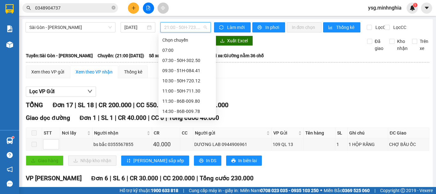
scroll to position [61, 0]
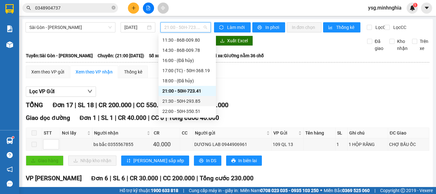
click at [190, 103] on div "21:30 - 50H-293.85" at bounding box center [187, 101] width 50 height 7
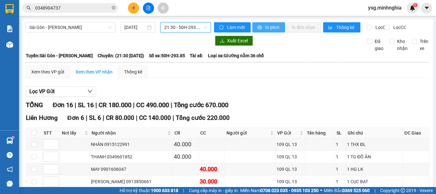
click at [271, 28] on span "In phơi" at bounding box center [272, 27] width 15 height 7
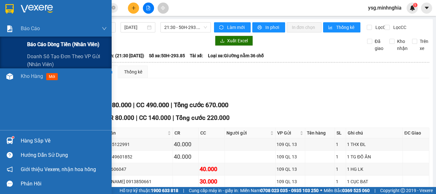
click at [36, 43] on span "Báo cáo dòng tiền (nhân viên)" at bounding box center [63, 44] width 72 height 8
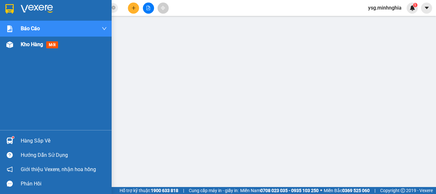
click at [17, 49] on div "Kho hàng mới" at bounding box center [56, 45] width 112 height 16
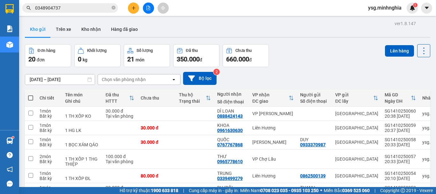
click at [30, 98] on span at bounding box center [30, 98] width 5 height 5
click at [31, 95] on input "checkbox" at bounding box center [31, 95] width 0 height 0
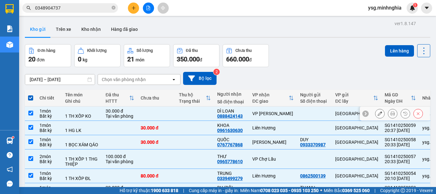
click at [49, 114] on div "Bất kỳ" at bounding box center [49, 116] width 19 height 5
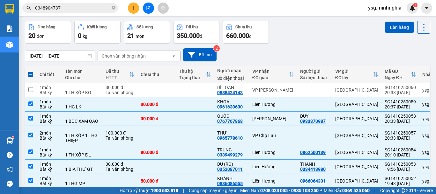
scroll to position [29, 0]
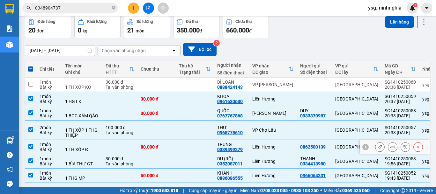
click at [176, 153] on td at bounding box center [195, 147] width 38 height 14
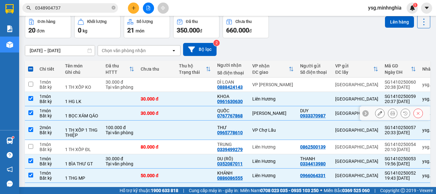
scroll to position [0, 0]
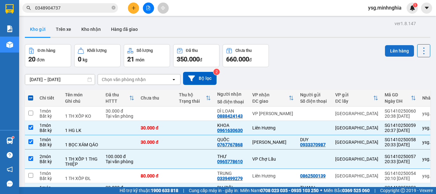
click at [394, 49] on button "Lên hàng" at bounding box center [399, 50] width 29 height 11
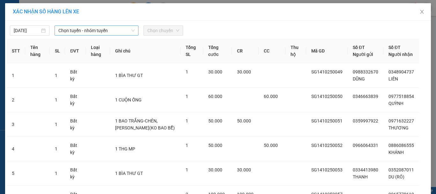
click at [101, 30] on span "Chọn tuyến - nhóm tuyến" at bounding box center [96, 31] width 76 height 10
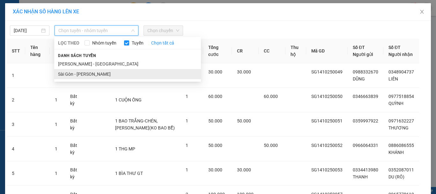
click at [82, 74] on li "Sài Gòn - Phan Rí" at bounding box center [127, 74] width 147 height 10
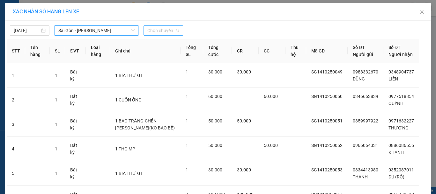
click at [160, 29] on span "Chọn chuyến" at bounding box center [163, 31] width 32 height 10
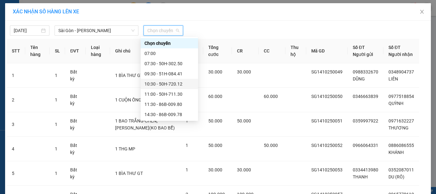
scroll to position [61, 0]
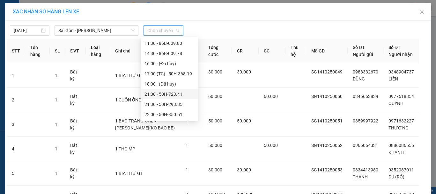
click at [174, 94] on div "21:00 - 50H-723.41" at bounding box center [169, 94] width 50 height 7
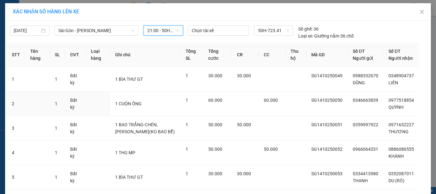
scroll to position [130, 0]
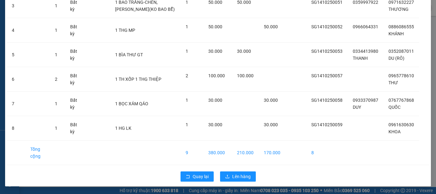
click at [233, 171] on div "Quay lại Lên hàng" at bounding box center [218, 177] width 422 height 17
click at [234, 176] on span "Lên hàng" at bounding box center [241, 176] width 18 height 7
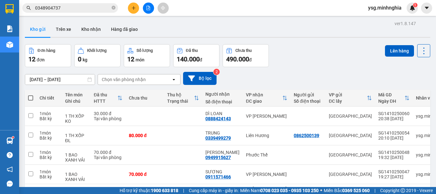
click at [31, 98] on span at bounding box center [30, 98] width 5 height 5
click at [31, 95] on input "checkbox" at bounding box center [31, 95] width 0 height 0
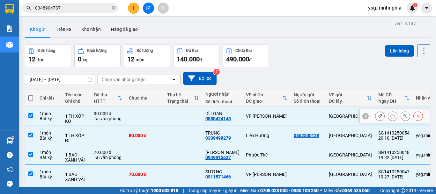
click at [69, 115] on div "1 TH XỐP KO" at bounding box center [76, 119] width 22 height 10
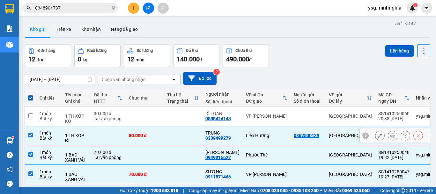
click at [68, 134] on div "1 TH XỐP ĐL" at bounding box center [76, 138] width 22 height 10
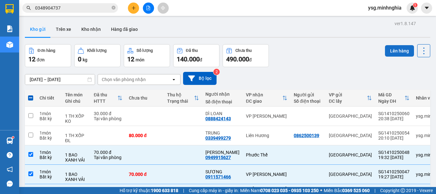
click at [402, 51] on button "Lên hàng" at bounding box center [399, 50] width 29 height 11
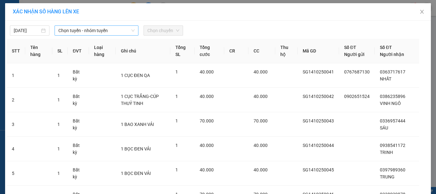
click at [112, 29] on span "Chọn tuyến - nhóm tuyến" at bounding box center [96, 31] width 76 height 10
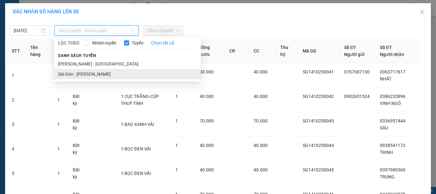
click at [78, 73] on li "Sài Gòn - Phan Rí" at bounding box center [127, 74] width 147 height 10
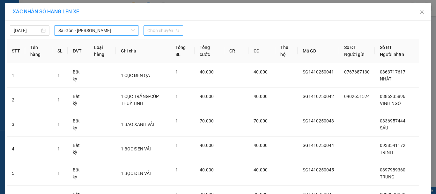
click at [148, 29] on span "Chọn chuyến" at bounding box center [163, 31] width 32 height 10
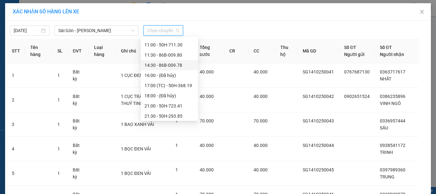
scroll to position [61, 0]
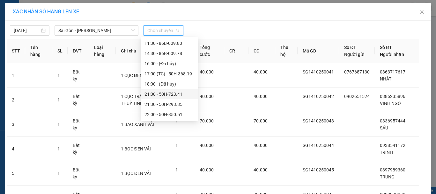
click at [172, 93] on div "21:00 - 50H-723.41" at bounding box center [169, 94] width 50 height 7
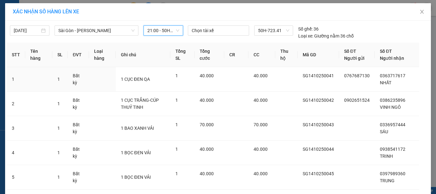
scroll to position [130, 0]
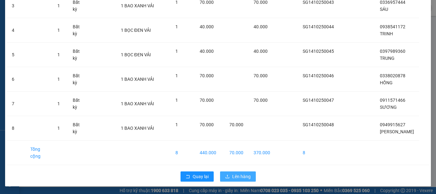
click at [236, 179] on span "Lên hàng" at bounding box center [241, 176] width 18 height 7
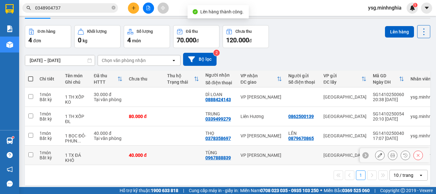
scroll to position [29, 0]
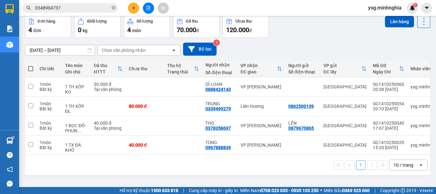
click at [29, 64] on th at bounding box center [30, 69] width 11 height 17
click at [134, 131] on td at bounding box center [145, 125] width 38 height 19
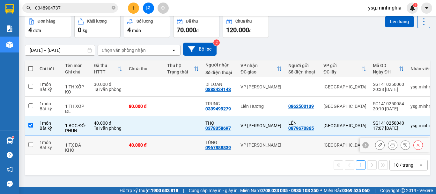
click at [137, 146] on div "40.000 đ" at bounding box center [145, 145] width 32 height 5
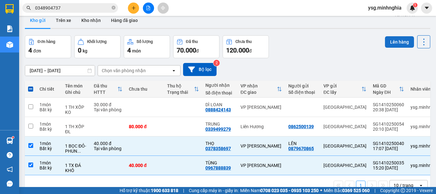
scroll to position [0, 0]
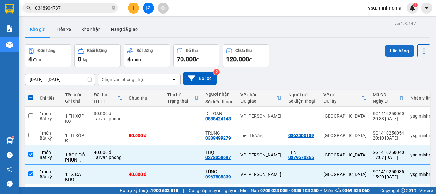
click at [385, 53] on button "Lên hàng" at bounding box center [399, 50] width 29 height 11
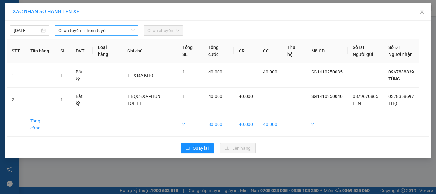
click at [122, 30] on span "Chọn tuyến - nhóm tuyến" at bounding box center [96, 31] width 76 height 10
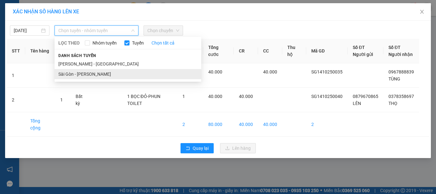
click at [86, 74] on li "Sài Gòn - Phan Rí" at bounding box center [128, 74] width 147 height 10
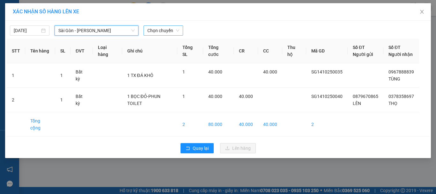
click at [159, 28] on span "Chọn chuyến" at bounding box center [163, 31] width 32 height 10
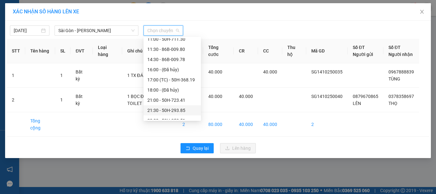
scroll to position [61, 0]
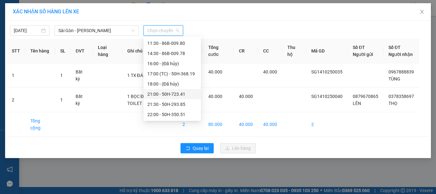
click at [159, 97] on div "21:00 - 50H-723.41" at bounding box center [172, 94] width 50 height 7
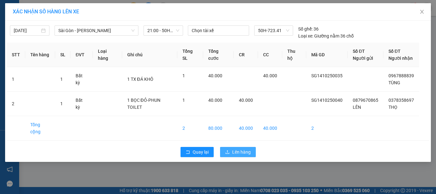
click at [249, 149] on span "Lên hàng" at bounding box center [241, 152] width 18 height 7
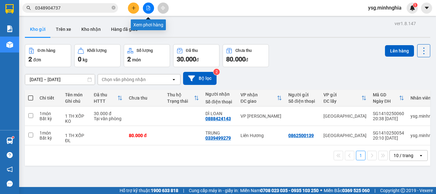
click at [150, 10] on icon "file-add" at bounding box center [149, 8] width 4 height 4
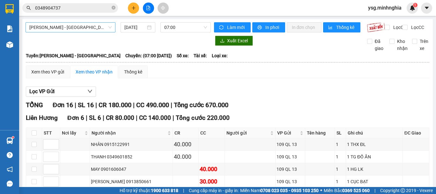
click at [92, 28] on span "Phan Rí - Sài Gòn" at bounding box center [70, 28] width 82 height 10
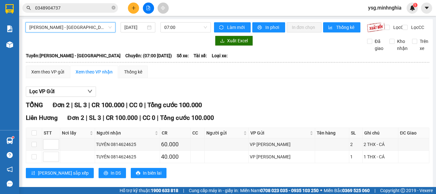
click at [95, 26] on span "Phan Rí - Sài Gòn" at bounding box center [70, 28] width 82 height 10
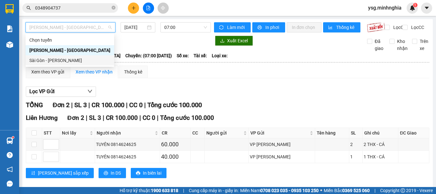
click at [67, 61] on div "Sài Gòn - Phan Rí" at bounding box center [69, 60] width 81 height 7
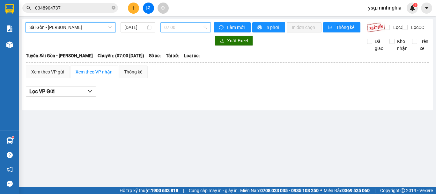
click at [168, 27] on span "07:00" at bounding box center [185, 28] width 43 height 10
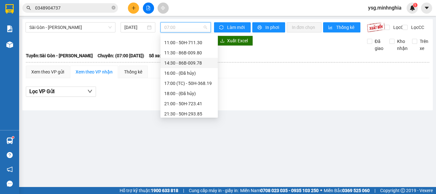
scroll to position [61, 0]
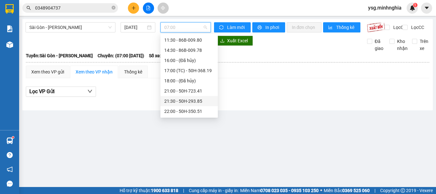
click at [192, 97] on div "21:30 - 50H-293.85" at bounding box center [188, 101] width 57 height 10
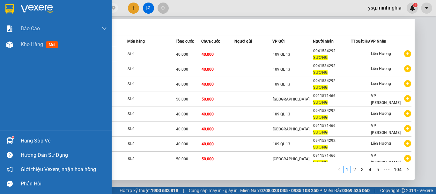
drag, startPoint x: 62, startPoint y: 5, endPoint x: 0, endPoint y: 6, distance: 62.5
click at [0, 6] on section "Kết quả tìm kiếm ( 1039 ) Bộ lọc Mã ĐH Trạng thái Món hàng Tổng cước Chưa cước …" at bounding box center [218, 97] width 436 height 194
paste input "0886086555"
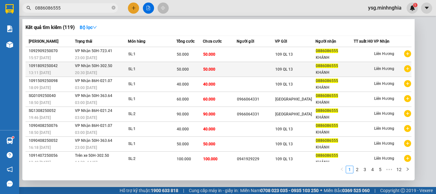
type input "0886086555"
click at [237, 72] on td "50.000" at bounding box center [220, 69] width 34 height 15
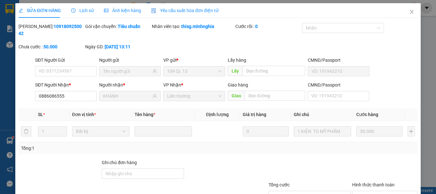
type input "0886086555"
type input "KHÁNH"
type input "50.000"
click at [409, 13] on icon "close" at bounding box center [411, 11] width 5 height 5
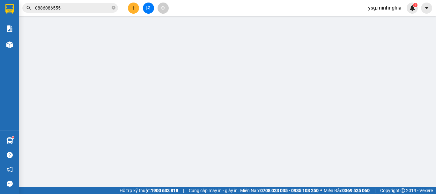
click at [58, 9] on input "0886086555" at bounding box center [72, 7] width 75 height 7
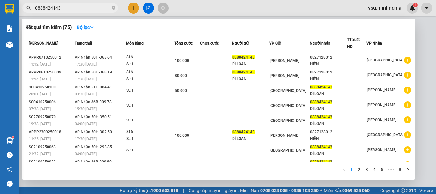
scroll to position [39, 0]
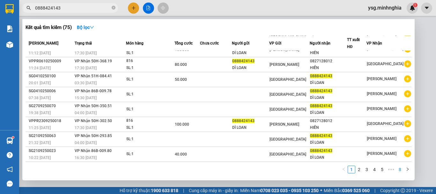
type input "0888424143"
click at [400, 168] on link "8" at bounding box center [399, 169] width 7 height 7
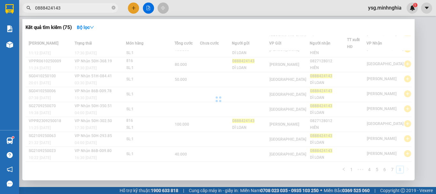
scroll to position [0, 0]
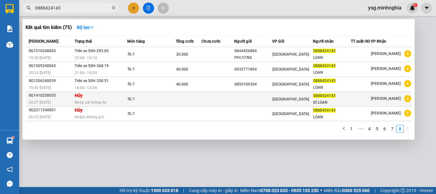
click at [142, 98] on div "SL: 1" at bounding box center [151, 99] width 48 height 7
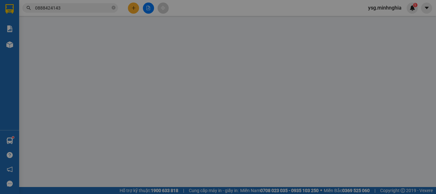
type input "0888424143"
type input "DÌ LOAN"
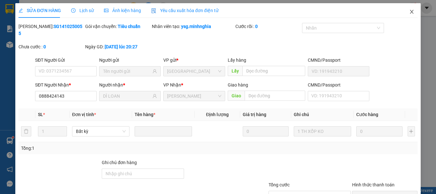
click at [410, 13] on icon "close" at bounding box center [412, 12] width 4 height 4
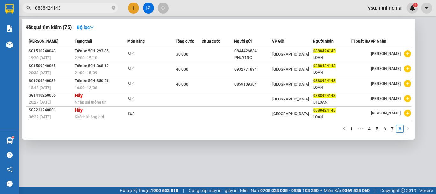
click at [70, 11] on input "0888424143" at bounding box center [72, 7] width 75 height 7
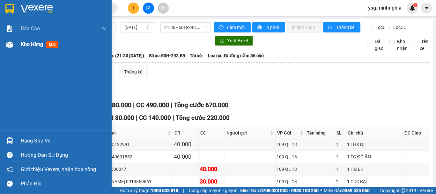
click at [16, 46] on div "Kho hàng mới" at bounding box center [56, 45] width 112 height 16
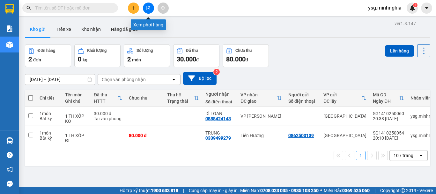
click at [145, 10] on button at bounding box center [148, 8] width 11 height 11
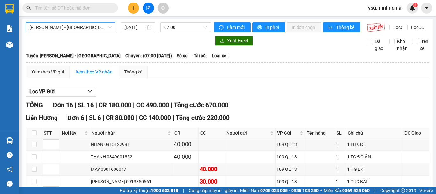
click at [95, 25] on span "Phan Rí - Sài Gòn" at bounding box center [70, 28] width 82 height 10
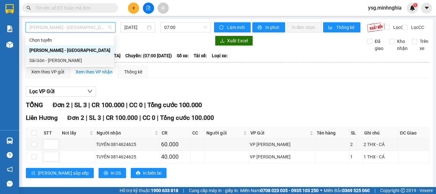
click at [73, 59] on div "Sài Gòn - Phan Rí" at bounding box center [69, 60] width 81 height 7
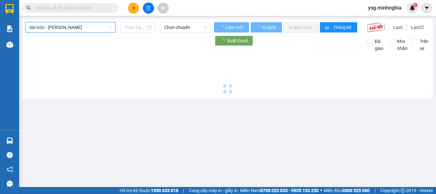
type input "14/10/2025"
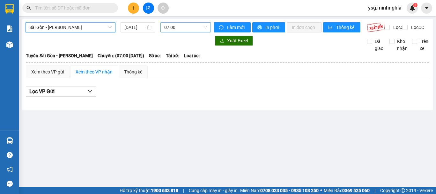
click at [176, 31] on span "07:00" at bounding box center [185, 28] width 43 height 10
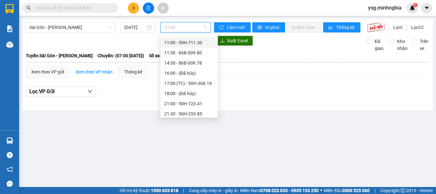
scroll to position [61, 0]
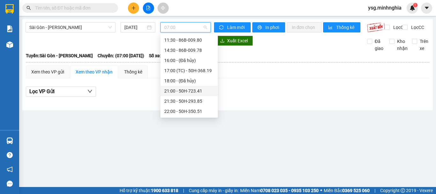
click at [208, 90] on div "21:00 - 50H-723.41" at bounding box center [189, 91] width 50 height 7
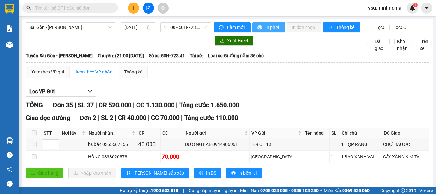
click at [269, 25] on span "In phơi" at bounding box center [272, 27] width 15 height 7
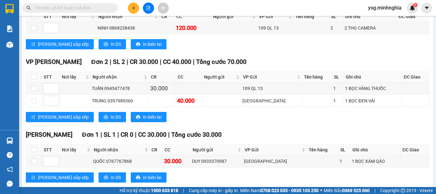
scroll to position [809, 0]
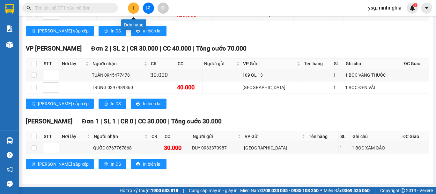
click at [134, 6] on icon "plus" at bounding box center [133, 8] width 4 height 4
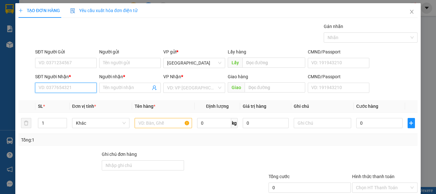
click at [70, 88] on input "SĐT Người Nhận *" at bounding box center [66, 88] width 62 height 10
click at [74, 102] on div "0969069833 - BÉ" at bounding box center [65, 100] width 53 height 7
type input "0969069833"
type input "BÉ"
type input "0969069833"
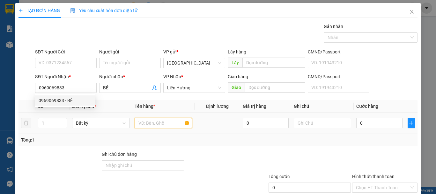
click at [149, 125] on input "text" at bounding box center [163, 123] width 57 height 10
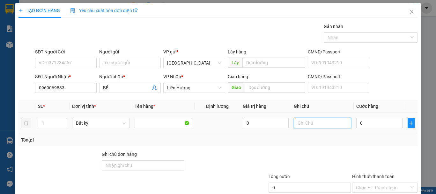
click at [327, 128] on input "text" at bounding box center [322, 123] width 57 height 10
type input "1 CỤC TRẮNG VẢI"
click at [366, 120] on input "0" at bounding box center [379, 123] width 46 height 10
type input "4"
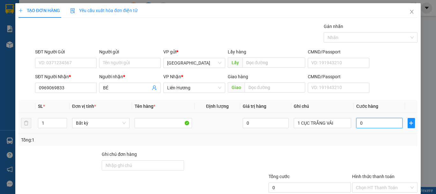
type input "4"
type input "40"
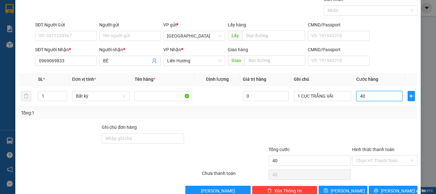
scroll to position [41, 0]
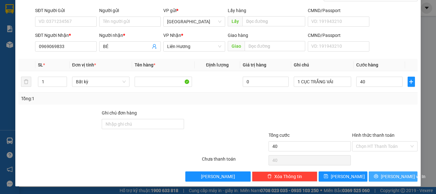
type input "40.000"
click at [389, 175] on span "Lưu và In" at bounding box center [403, 176] width 45 height 7
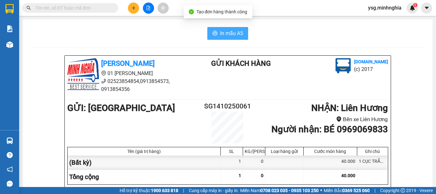
click at [234, 34] on span "In mẫu A5" at bounding box center [231, 33] width 23 height 8
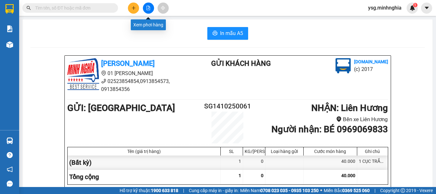
click at [150, 4] on button at bounding box center [148, 8] width 11 height 11
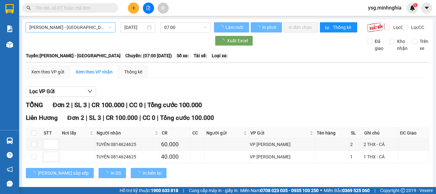
click at [99, 29] on span "Phan Rí - Sài Gòn" at bounding box center [70, 28] width 82 height 10
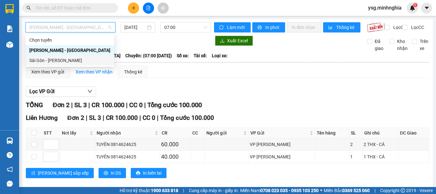
click at [72, 62] on div "Sài Gòn - Phan Rí" at bounding box center [69, 60] width 81 height 7
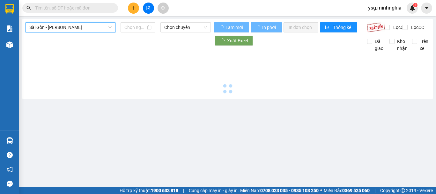
type input "14/10/2025"
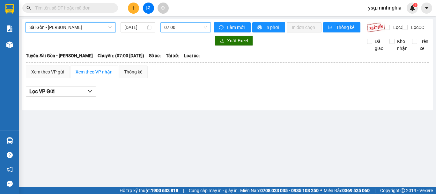
click at [175, 30] on span "07:00" at bounding box center [185, 28] width 43 height 10
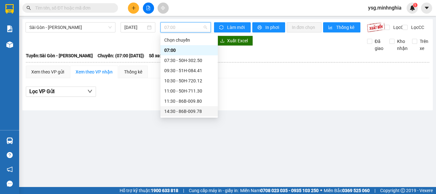
scroll to position [61, 0]
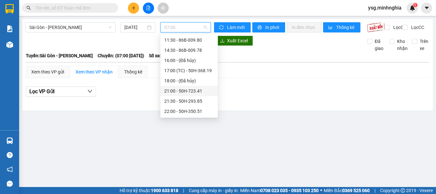
click at [191, 89] on div "21:00 - 50H-723.41" at bounding box center [189, 91] width 50 height 7
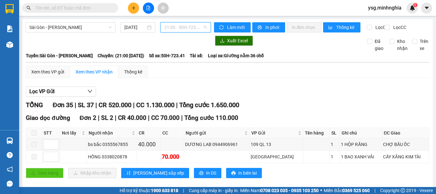
click at [180, 25] on span "21:00 - 50H-723.41" at bounding box center [185, 28] width 43 height 10
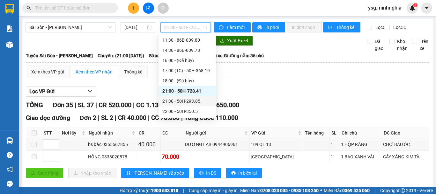
click at [177, 102] on div "21:30 - 50H-293.85" at bounding box center [187, 101] width 50 height 7
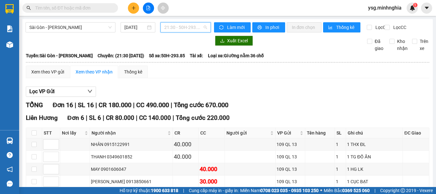
click at [200, 27] on span "21:30 - 50H-293.85" at bounding box center [185, 28] width 43 height 10
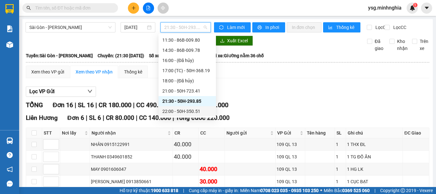
click at [175, 110] on div "22:00 - 50H-350.51" at bounding box center [187, 111] width 50 height 7
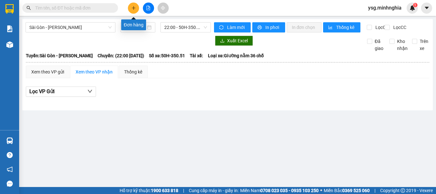
click at [133, 11] on button at bounding box center [133, 8] width 11 height 11
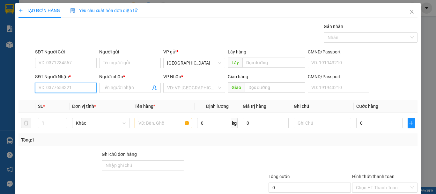
click at [57, 87] on input "SĐT Người Nhận *" at bounding box center [66, 88] width 62 height 10
click at [62, 88] on input "SĐT Người Nhận *" at bounding box center [66, 88] width 62 height 10
click at [76, 105] on div "0829069273 - A ĐỆ" at bounding box center [65, 101] width 61 height 10
type input "0829069273"
type input "A ĐỆ"
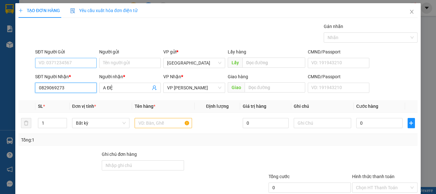
type input "0829069273"
click at [79, 62] on input "SĐT Người Gửi" at bounding box center [66, 63] width 62 height 10
type input "0767315906"
click at [144, 123] on input "text" at bounding box center [163, 123] width 57 height 10
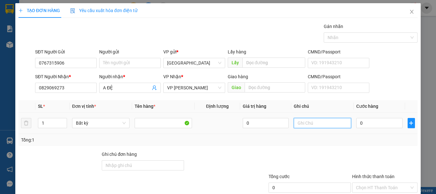
click at [298, 127] on input "text" at bounding box center [322, 123] width 57 height 10
type input "1 TH XỐP ĐL"
click at [369, 122] on input "0" at bounding box center [379, 123] width 46 height 10
type input "1"
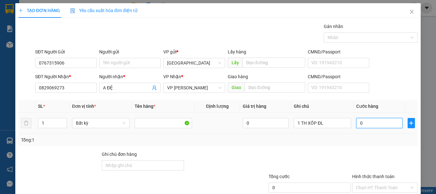
type input "1"
type input "15"
type input "150"
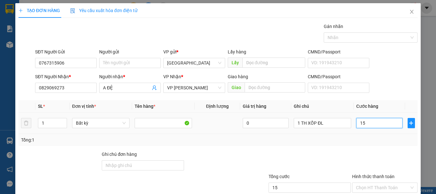
type input "150"
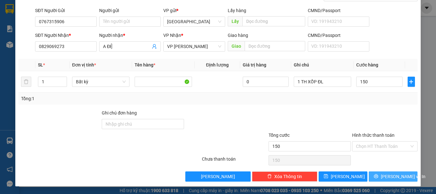
type input "150.000"
click at [395, 179] on span "Lưu và In" at bounding box center [403, 176] width 45 height 7
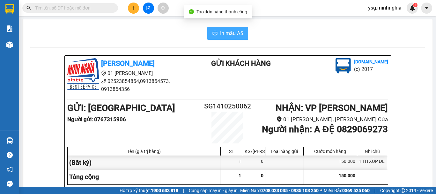
click at [221, 30] on span "In mẫu A5" at bounding box center [231, 33] width 23 height 8
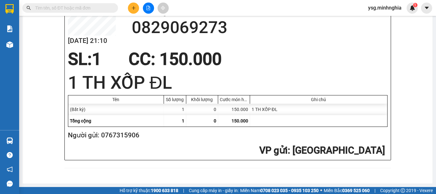
click at [129, 4] on button at bounding box center [133, 8] width 11 height 11
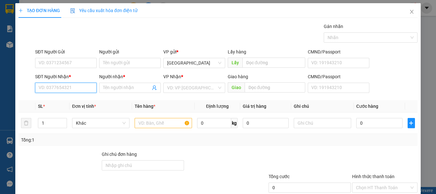
click at [59, 88] on input "SĐT Người Nhận *" at bounding box center [66, 88] width 62 height 10
click at [56, 86] on input "039488876" at bounding box center [66, 88] width 62 height 10
type input "0394888576"
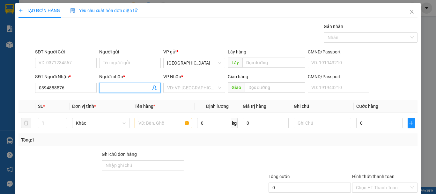
click at [127, 89] on input "Người nhận *" at bounding box center [126, 87] width 47 height 7
type input "T"
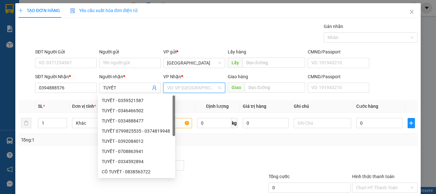
click at [195, 86] on input "search" at bounding box center [191, 88] width 49 height 10
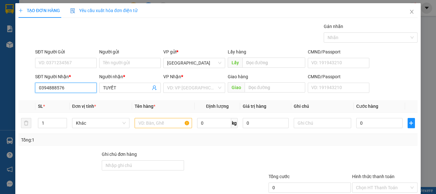
drag, startPoint x: 65, startPoint y: 91, endPoint x: 0, endPoint y: 91, distance: 64.7
click at [0, 91] on div "TẠO ĐƠN HÀNG Yêu cầu xuất hóa đơn điện tử Transit Pickup Surcharge Ids Transit …" at bounding box center [218, 97] width 436 height 194
click at [117, 95] on div "Người nhận * TUYẾT" at bounding box center [130, 84] width 62 height 22
drag, startPoint x: 114, startPoint y: 89, endPoint x: 53, endPoint y: 87, distance: 61.9
click at [53, 87] on div "SĐT Người Nhận * 0394888576 Người nhận * TUYẾT TUYẾT VP Nhận * VD: VP Sài Gòn G…" at bounding box center [226, 84] width 385 height 22
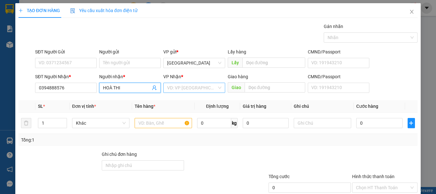
type input "HOÀ THI"
click at [201, 85] on input "search" at bounding box center [191, 88] width 49 height 10
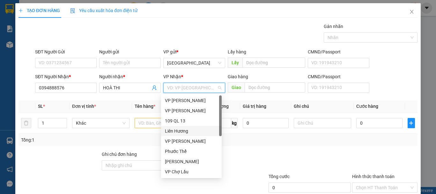
click at [176, 132] on div "Liên Hương" at bounding box center [191, 131] width 53 height 7
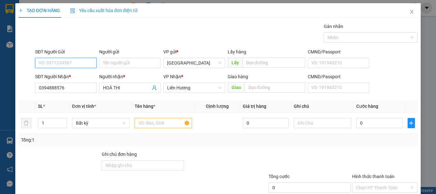
click at [64, 58] on input "SĐT Người Gửi" at bounding box center [66, 63] width 62 height 10
click at [75, 70] on div "0986215230 0986215230" at bounding box center [65, 75] width 61 height 13
click at [69, 62] on input "0986215" at bounding box center [66, 63] width 62 height 10
click at [75, 78] on div "0986215230" at bounding box center [65, 75] width 53 height 7
type input "0986215230"
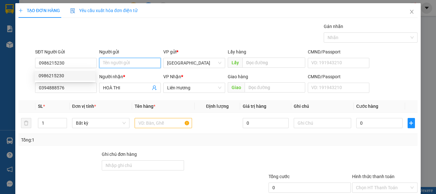
click at [124, 62] on input "Người gửi" at bounding box center [130, 63] width 62 height 10
type input "TUYẾT"
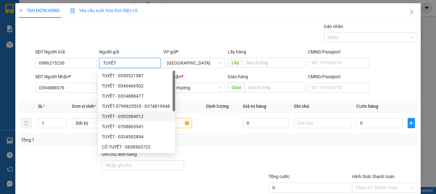
click at [148, 121] on div "TUYẾT - 0392084012" at bounding box center [136, 117] width 77 height 10
type input "0392084012"
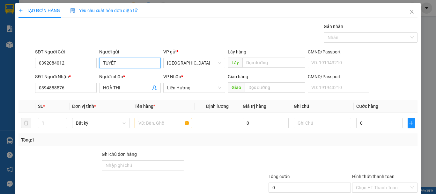
type input "TUYẾT"
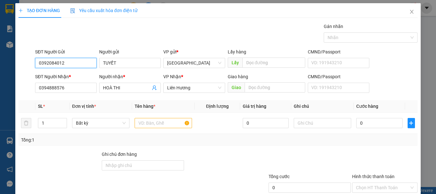
drag, startPoint x: 27, startPoint y: 66, endPoint x: 0, endPoint y: 66, distance: 27.1
click at [0, 66] on div "TẠO ĐƠN HÀNG Yêu cầu xuất hóa đơn điện tử Transit Pickup Surcharge Ids Transit …" at bounding box center [218, 97] width 436 height 194
click at [64, 76] on div "0986215230" at bounding box center [65, 75] width 53 height 7
type input "0986215230"
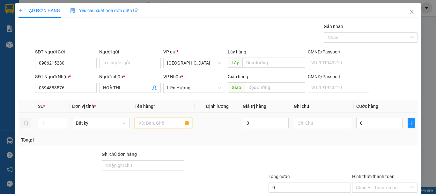
click at [157, 126] on input "text" at bounding box center [163, 123] width 57 height 10
click at [131, 58] on input "Người gửi" at bounding box center [130, 63] width 62 height 10
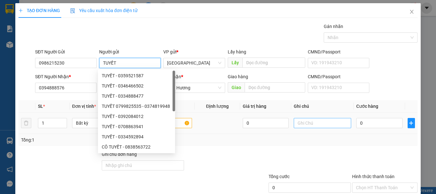
type input "TUYẾT"
click at [328, 125] on input "text" at bounding box center [322, 123] width 57 height 10
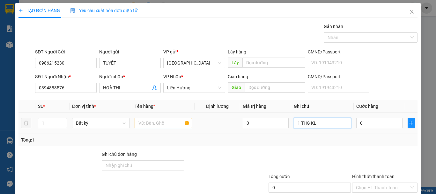
type input "1 THG KL"
drag, startPoint x: 179, startPoint y: 123, endPoint x: 169, endPoint y: 123, distance: 9.6
click at [173, 123] on input "text" at bounding box center [163, 123] width 57 height 10
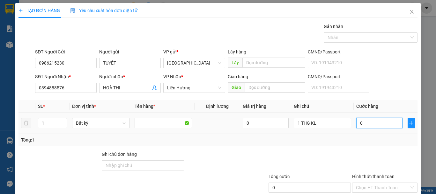
click at [377, 127] on input "0" at bounding box center [379, 123] width 46 height 10
type input "6"
type input "60"
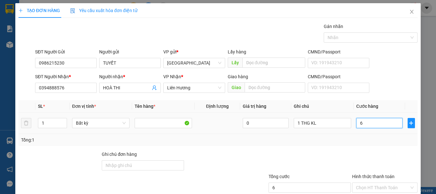
type input "60"
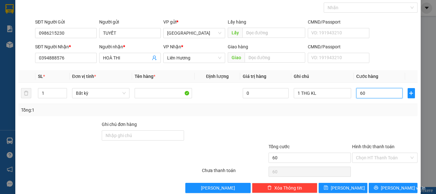
scroll to position [41, 0]
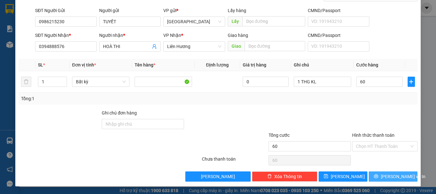
type input "60.000"
click at [391, 172] on button "Lưu và In" at bounding box center [392, 177] width 49 height 10
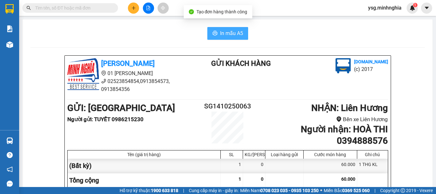
click at [236, 36] on span "In mẫu A5" at bounding box center [231, 33] width 23 height 8
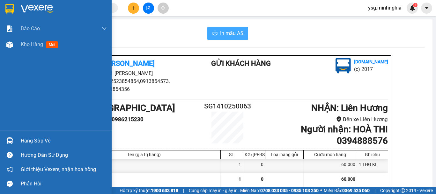
scroll to position [339, 0]
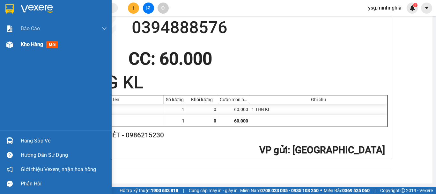
click at [9, 44] on img at bounding box center [9, 44] width 7 height 7
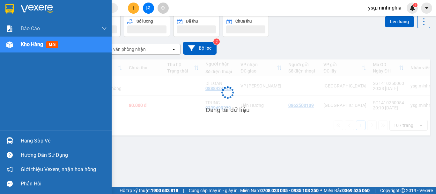
scroll to position [29, 0]
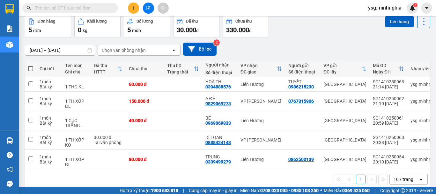
click at [149, 8] on icon "file-add" at bounding box center [148, 8] width 4 height 4
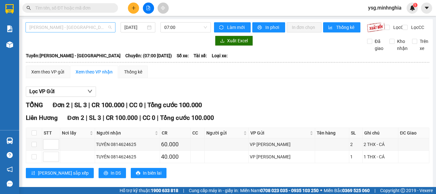
click at [96, 32] on div "Phan Rí - Sài Gòn" at bounding box center [70, 27] width 90 height 10
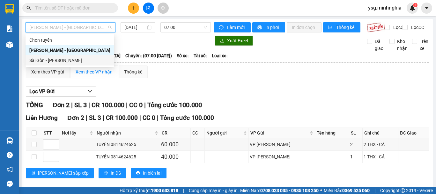
click at [66, 59] on div "Sài Gòn - Phan Rí" at bounding box center [69, 60] width 81 height 7
type input "14/10/2025"
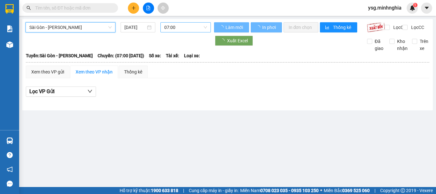
click at [187, 30] on span "07:00" at bounding box center [185, 28] width 43 height 10
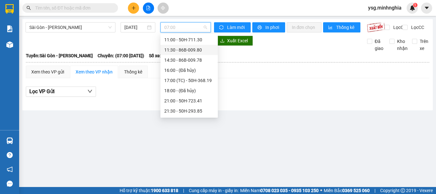
scroll to position [61, 0]
click at [189, 109] on div "22:00 - 50H-350.51" at bounding box center [189, 111] width 50 height 7
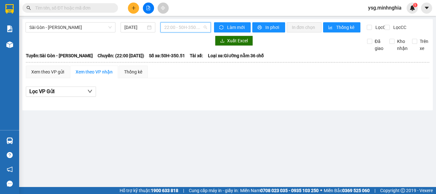
click at [191, 22] on div "22:00 - 50H-350.51" at bounding box center [185, 27] width 50 height 10
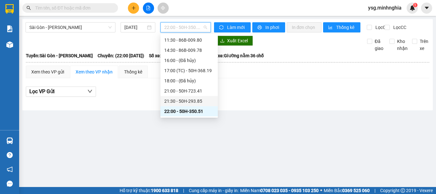
click at [192, 99] on div "21:30 - 50H-293.85" at bounding box center [189, 101] width 50 height 7
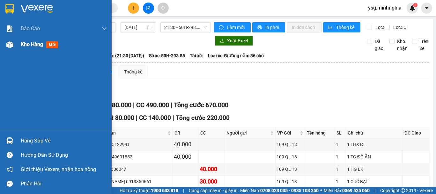
click at [11, 50] on div at bounding box center [9, 44] width 11 height 11
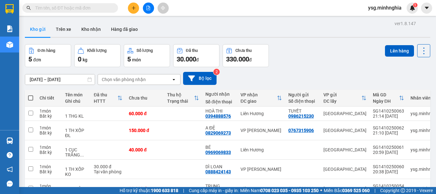
click at [32, 97] on span at bounding box center [30, 98] width 5 height 5
click at [31, 95] on input "checkbox" at bounding box center [31, 95] width 0 height 0
checkbox input "true"
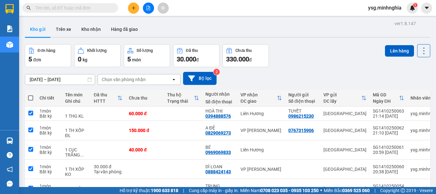
checkbox input "true"
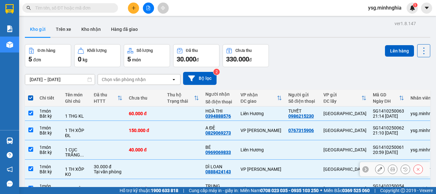
click at [108, 166] on div "30.000 đ" at bounding box center [108, 166] width 29 height 5
checkbox input "false"
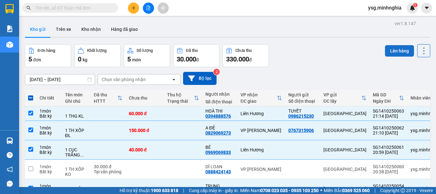
click at [386, 53] on button "Lên hàng" at bounding box center [399, 50] width 29 height 11
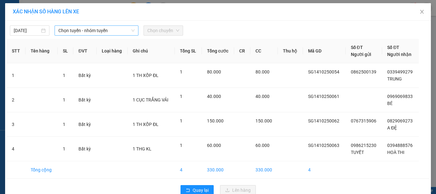
click at [69, 30] on span "Chọn tuyến - nhóm tuyến" at bounding box center [96, 31] width 76 height 10
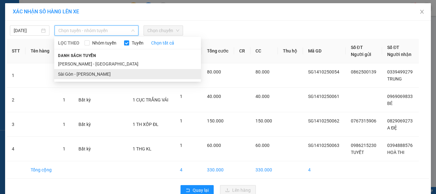
click at [77, 76] on li "Sài Gòn - Phan Rí" at bounding box center [127, 74] width 147 height 10
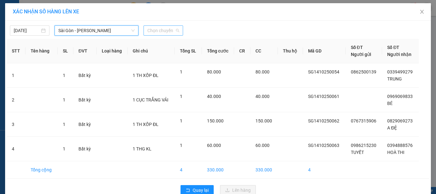
click at [168, 30] on span "Chọn chuyến" at bounding box center [163, 31] width 32 height 10
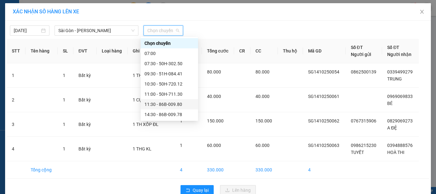
scroll to position [61, 0]
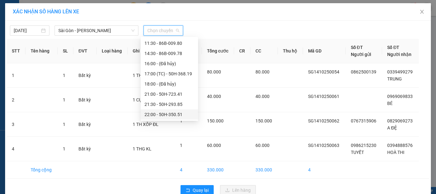
click at [163, 112] on div "22:00 - 50H-350.51" at bounding box center [169, 114] width 50 height 7
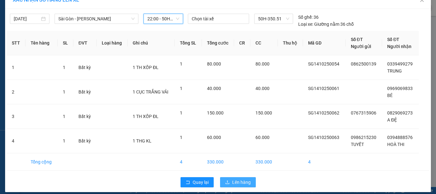
scroll to position [18, 0]
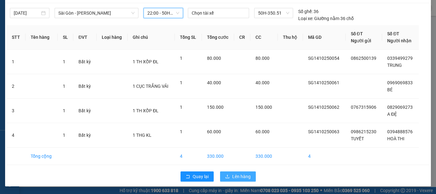
click at [239, 176] on span "Lên hàng" at bounding box center [241, 176] width 18 height 7
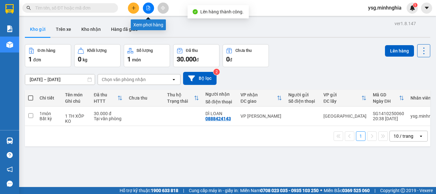
click at [147, 4] on button at bounding box center [148, 8] width 11 height 11
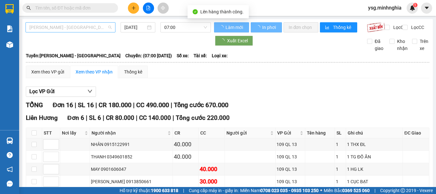
click at [72, 30] on span "Phan Rí - Sài Gòn" at bounding box center [70, 28] width 82 height 10
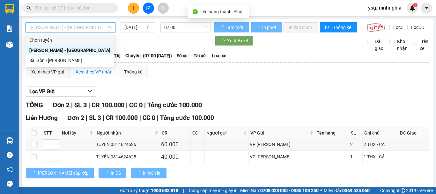
click at [64, 63] on div "Sài Gòn - Phan Rí" at bounding box center [69, 60] width 81 height 7
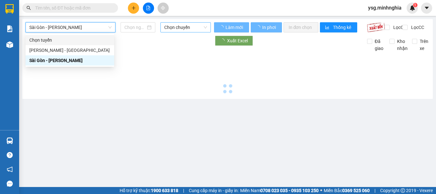
type input "14/10/2025"
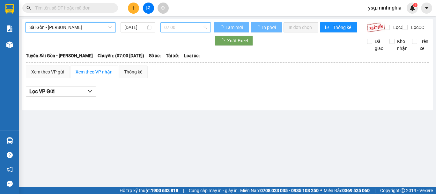
click at [175, 29] on span "07:00" at bounding box center [185, 28] width 43 height 10
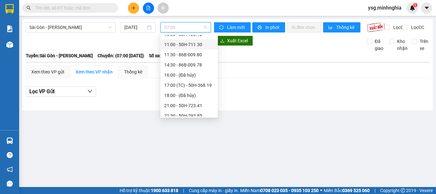
scroll to position [61, 0]
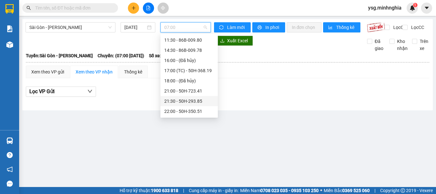
click at [186, 102] on div "21:30 - 50H-293.85" at bounding box center [189, 101] width 50 height 7
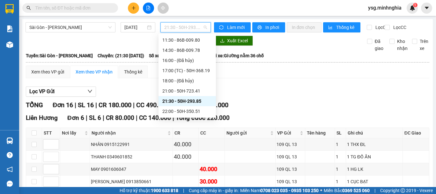
click at [185, 26] on span "21:30 - 50H-293.85" at bounding box center [185, 28] width 43 height 10
click at [173, 109] on div "22:00 - 50H-350.51" at bounding box center [187, 111] width 50 height 7
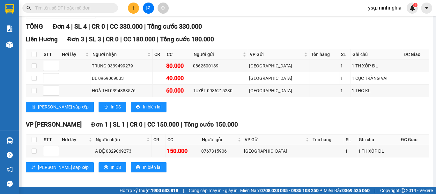
scroll to position [87, 0]
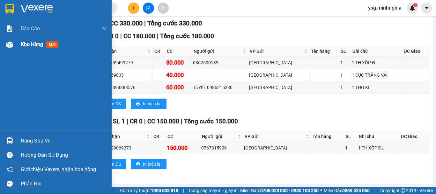
click at [0, 50] on div "Kho hàng mới" at bounding box center [56, 45] width 112 height 16
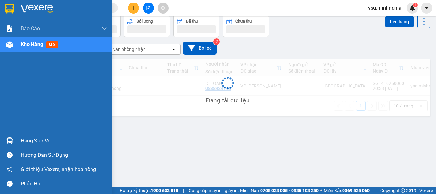
scroll to position [29, 0]
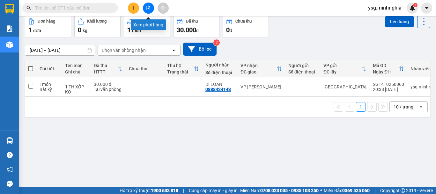
click at [146, 6] on icon "file-add" at bounding box center [148, 8] width 4 height 4
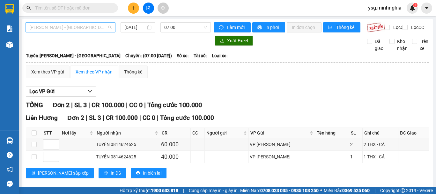
click at [81, 24] on span "Phan Rí - Sài Gòn" at bounding box center [70, 28] width 82 height 10
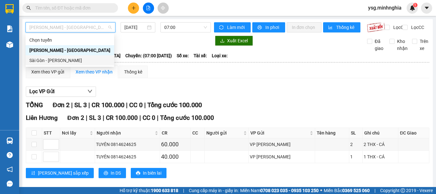
click at [49, 63] on div "Sài Gòn - Phan Rí" at bounding box center [69, 60] width 81 height 7
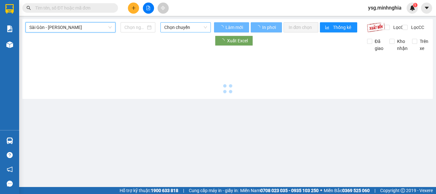
type input "14/10/2025"
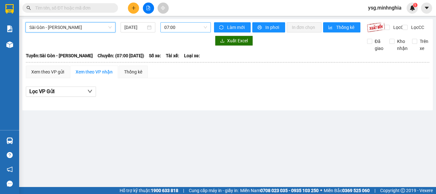
click at [179, 32] on span "07:00" at bounding box center [185, 28] width 43 height 10
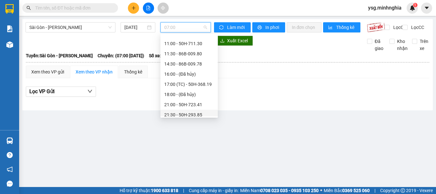
scroll to position [61, 0]
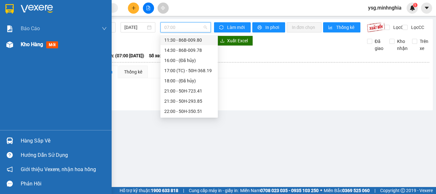
click at [0, 45] on div "Kho hàng mới" at bounding box center [56, 45] width 112 height 16
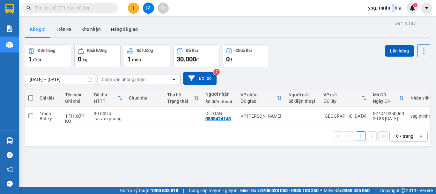
click at [393, 4] on span "ysg.minhnghia" at bounding box center [385, 8] width 44 height 8
click at [285, 32] on div "Kho gửi Trên xe Kho nhận Hàng đã giao" at bounding box center [227, 30] width 405 height 17
click at [147, 4] on button at bounding box center [148, 8] width 11 height 11
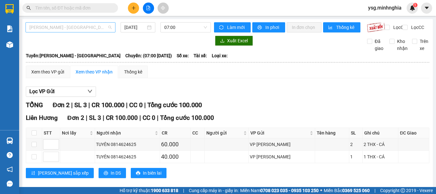
click at [71, 26] on span "Phan Rí - Sài Gòn" at bounding box center [70, 28] width 82 height 10
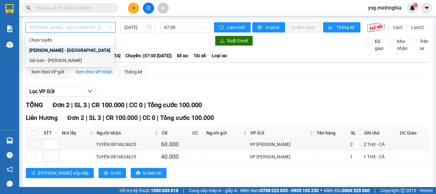
drag, startPoint x: 44, startPoint y: 60, endPoint x: 153, endPoint y: 35, distance: 112.5
click at [45, 61] on div "Sài Gòn - Phan Rí" at bounding box center [69, 60] width 81 height 7
type input "14/10/2025"
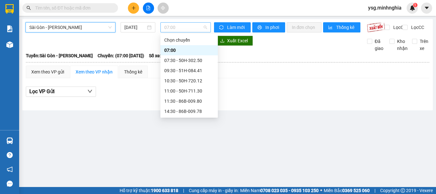
click at [176, 26] on span "07:00" at bounding box center [185, 28] width 43 height 10
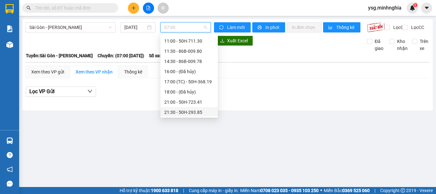
scroll to position [61, 0]
click at [177, 108] on div "22:00 - 50H-350.51" at bounding box center [189, 111] width 50 height 7
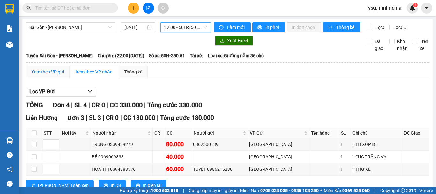
click at [61, 76] on div "Xem theo VP gửi" at bounding box center [47, 72] width 33 height 7
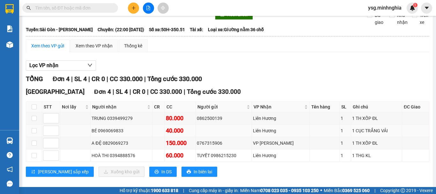
scroll to position [39, 0]
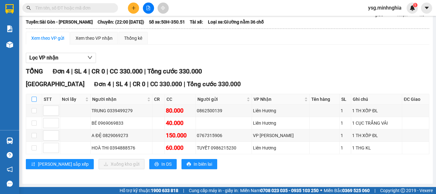
click at [36, 99] on input "checkbox" at bounding box center [34, 99] width 5 height 5
checkbox input "true"
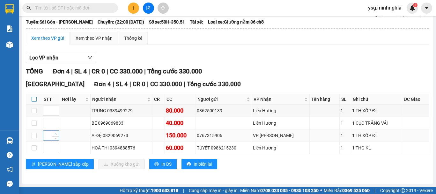
checkbox input "true"
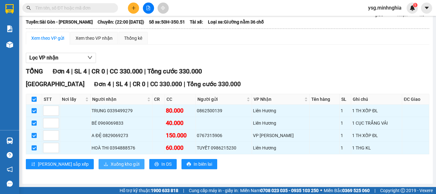
click at [111, 165] on span "Xuống kho gửi" at bounding box center [125, 164] width 29 height 7
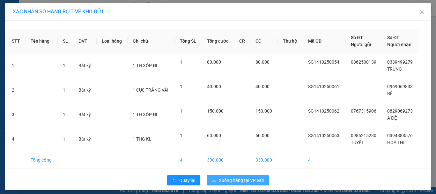
click at [238, 184] on button "Xuống hàng tại VP Gửi" at bounding box center [238, 181] width 62 height 10
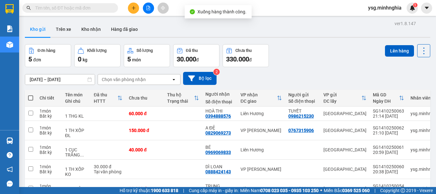
click at [149, 6] on icon "file-add" at bounding box center [149, 8] width 4 height 4
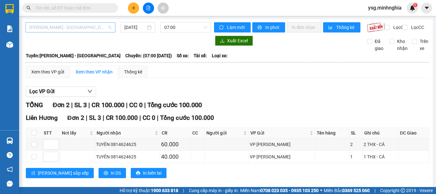
click at [90, 31] on span "Phan Rí - Sài Gòn" at bounding box center [70, 28] width 82 height 10
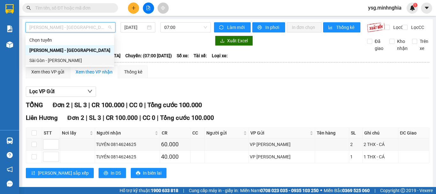
drag, startPoint x: 67, startPoint y: 60, endPoint x: 127, endPoint y: 46, distance: 61.2
click at [69, 60] on div "Sài Gòn - Phan Rí" at bounding box center [69, 60] width 81 height 7
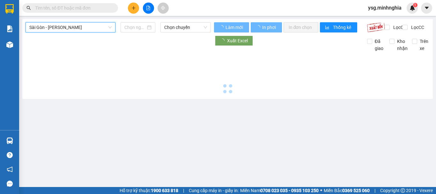
type input "14/10/2025"
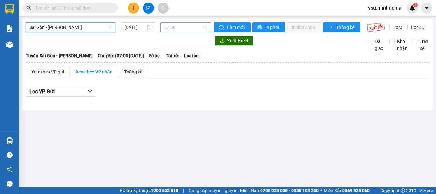
click at [187, 30] on span "07:00" at bounding box center [185, 28] width 43 height 10
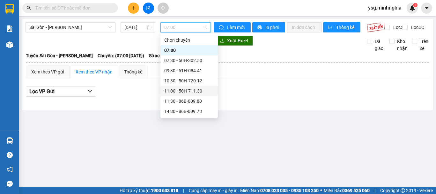
scroll to position [61, 0]
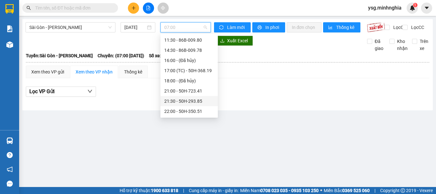
click at [185, 103] on div "21:30 - 50H-293.85" at bounding box center [189, 101] width 50 height 7
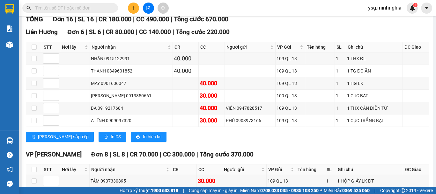
scroll to position [82, 0]
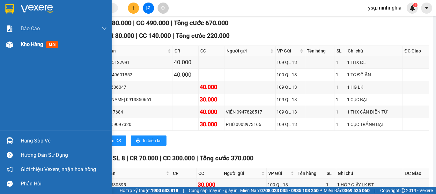
click at [10, 49] on div at bounding box center [9, 44] width 11 height 11
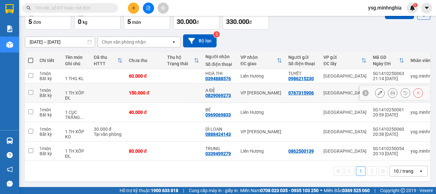
scroll to position [40, 0]
click at [145, 74] on div "60.000 đ" at bounding box center [145, 76] width 32 height 5
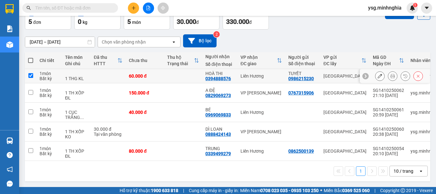
checkbox input "true"
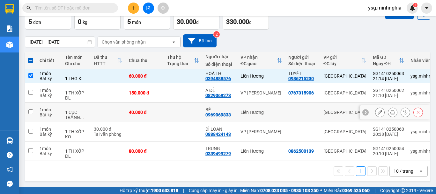
click at [161, 105] on td "40.000 đ" at bounding box center [145, 112] width 38 height 19
checkbox input "true"
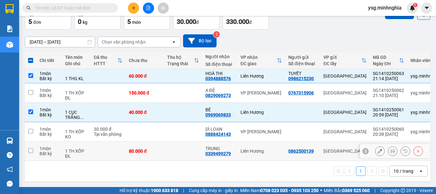
click at [140, 149] on div "80.000 đ" at bounding box center [145, 151] width 32 height 5
checkbox input "true"
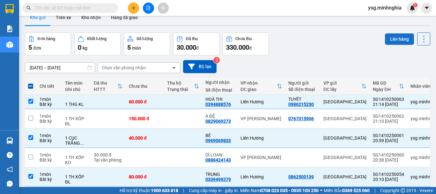
scroll to position [0, 0]
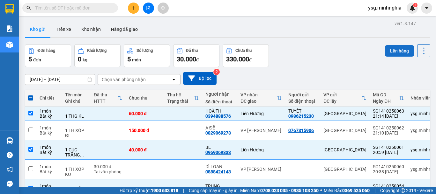
click at [395, 46] on button "Lên hàng" at bounding box center [399, 50] width 29 height 11
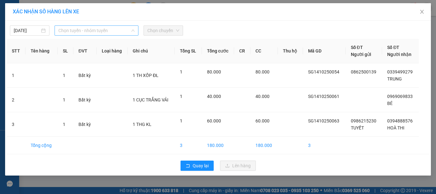
click at [126, 34] on span "Chọn tuyến - nhóm tuyến" at bounding box center [96, 31] width 76 height 10
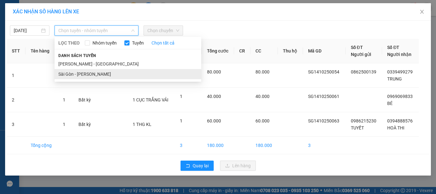
click at [88, 73] on li "Sài Gòn - Phan Rí" at bounding box center [128, 74] width 147 height 10
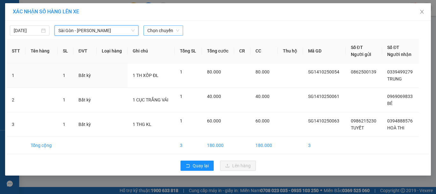
click at [162, 32] on span "Chọn chuyến" at bounding box center [163, 31] width 32 height 10
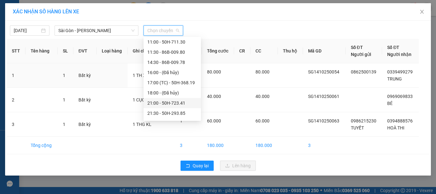
scroll to position [61, 0]
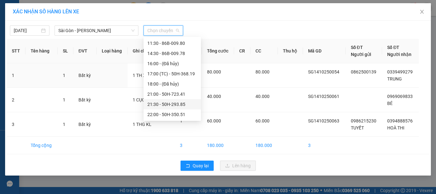
click at [178, 108] on div "21:30 - 50H-293.85" at bounding box center [171, 104] width 57 height 10
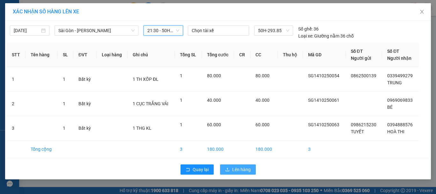
click at [234, 166] on span "Lên hàng" at bounding box center [241, 169] width 18 height 7
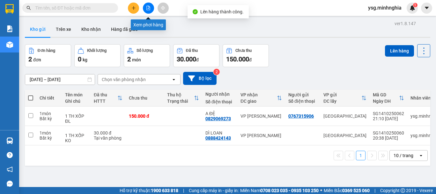
click at [150, 6] on icon "file-add" at bounding box center [148, 8] width 4 height 4
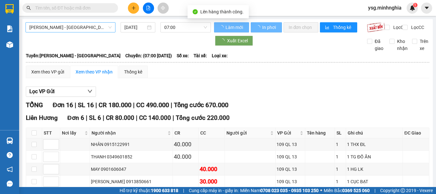
click at [102, 31] on span "Phan Rí - Sài Gòn" at bounding box center [70, 28] width 82 height 10
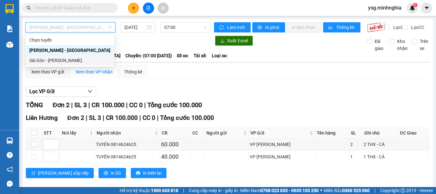
drag, startPoint x: 70, startPoint y: 59, endPoint x: 118, endPoint y: 56, distance: 48.2
click at [70, 60] on div "Sài Gòn - Phan Rí" at bounding box center [69, 60] width 81 height 7
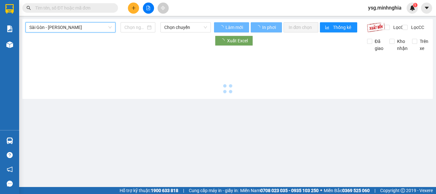
type input "14/10/2025"
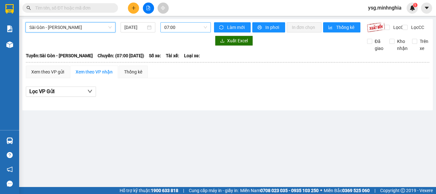
click at [182, 26] on span "07:00" at bounding box center [185, 28] width 43 height 10
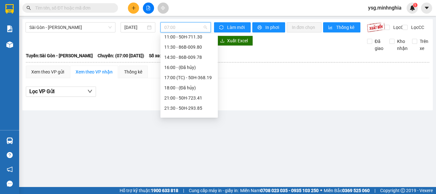
scroll to position [61, 0]
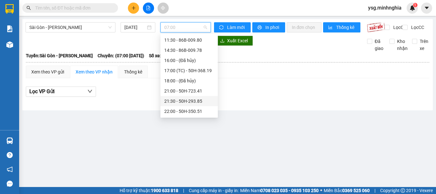
click at [190, 99] on div "21:30 - 50H-293.85" at bounding box center [189, 101] width 50 height 7
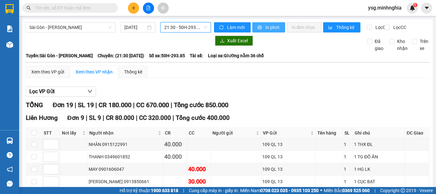
click at [269, 26] on span "In phơi" at bounding box center [272, 27] width 15 height 7
click at [34, 136] on input "checkbox" at bounding box center [34, 133] width 5 height 5
checkbox input "true"
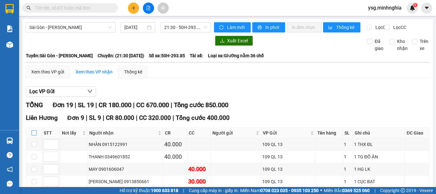
checkbox input "true"
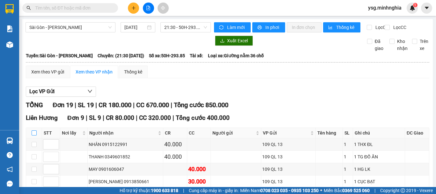
checkbox input "true"
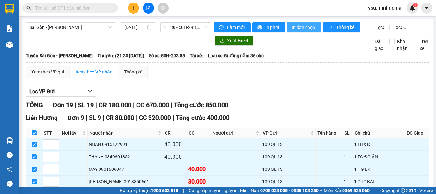
click at [311, 25] on span "In đơn chọn" at bounding box center [304, 27] width 25 height 7
click at [305, 29] on span "In đơn chọn" at bounding box center [304, 27] width 25 height 7
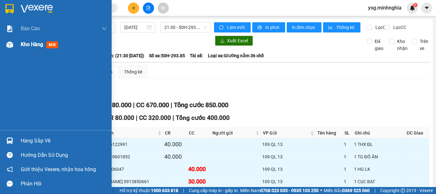
click at [3, 45] on div "Kho hàng mới" at bounding box center [56, 45] width 112 height 16
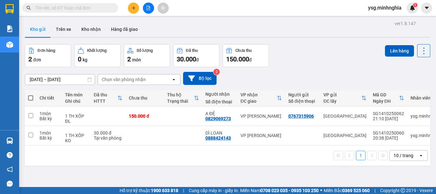
click at [143, 11] on button at bounding box center [148, 8] width 11 height 11
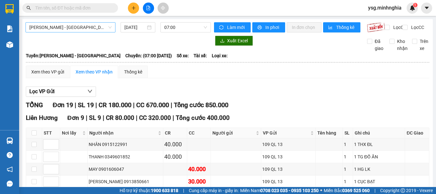
click at [105, 28] on span "Phan Rí - Sài Gòn" at bounding box center [70, 28] width 82 height 10
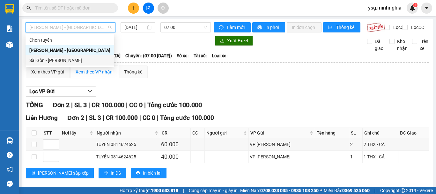
click at [60, 59] on div "Sài Gòn - Phan Rí" at bounding box center [69, 60] width 81 height 7
type input "14/10/2025"
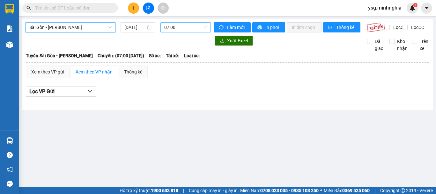
click at [170, 31] on span "07:00" at bounding box center [185, 28] width 43 height 10
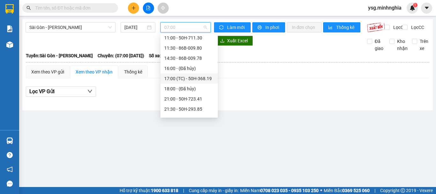
scroll to position [61, 0]
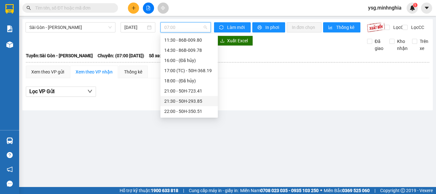
click at [185, 98] on div "21:30 - 50H-293.85" at bounding box center [189, 101] width 50 height 7
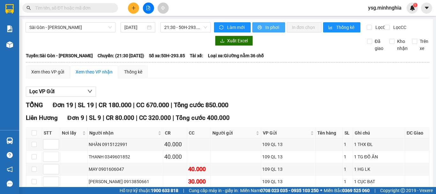
click at [269, 25] on span "In phơi" at bounding box center [272, 27] width 15 height 7
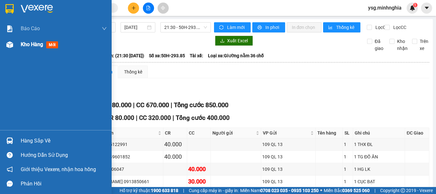
click at [2, 47] on div "Kho hàng mới" at bounding box center [56, 45] width 112 height 16
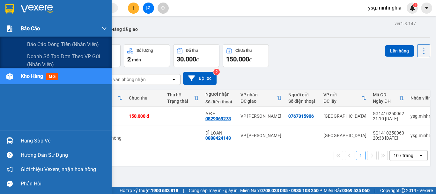
click at [1, 28] on div "Báo cáo" at bounding box center [56, 29] width 112 height 16
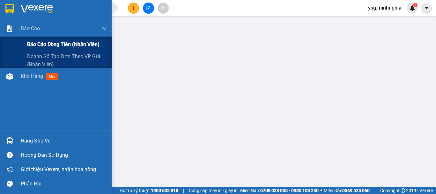
click at [53, 42] on span "Báo cáo dòng tiền (nhân viên)" at bounding box center [63, 44] width 72 height 8
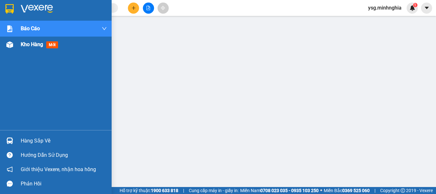
click at [4, 44] on div at bounding box center [9, 44] width 11 height 11
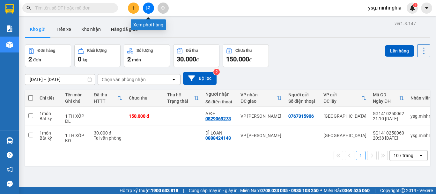
click at [148, 10] on button at bounding box center [148, 8] width 11 height 11
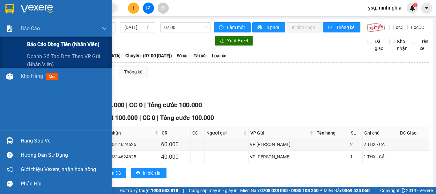
click at [33, 41] on span "Báo cáo dòng tiền (nhân viên)" at bounding box center [63, 44] width 72 height 8
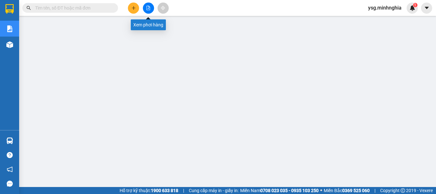
click at [146, 7] on icon "file-add" at bounding box center [148, 8] width 4 height 4
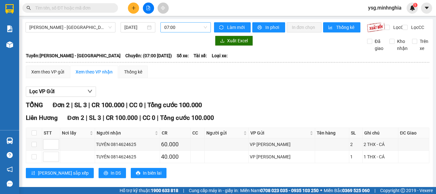
click at [193, 30] on span "07:00" at bounding box center [185, 28] width 43 height 10
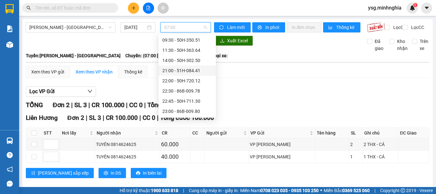
scroll to position [41, 0]
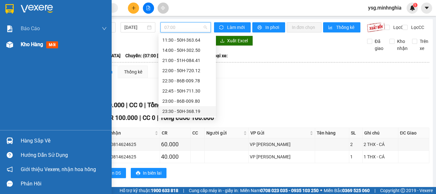
click at [5, 48] on div at bounding box center [9, 44] width 11 height 11
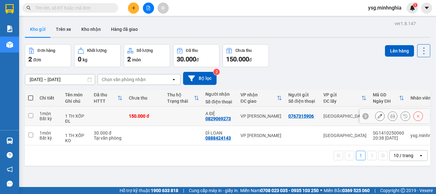
click at [118, 119] on td at bounding box center [108, 116] width 35 height 19
checkbox input "true"
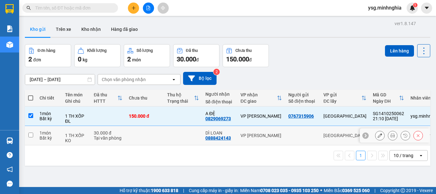
click at [115, 136] on div "Tại văn phòng" at bounding box center [108, 138] width 29 height 5
checkbox input "true"
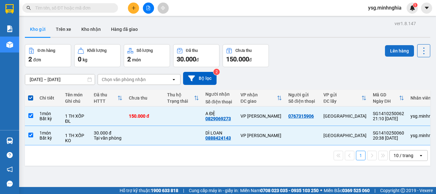
click at [400, 52] on button "Lên hàng" at bounding box center [399, 50] width 29 height 11
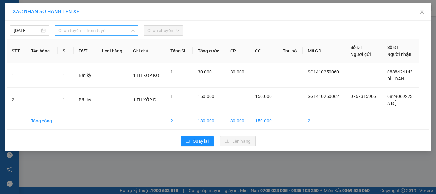
click at [114, 30] on span "Chọn tuyến - nhóm tuyến" at bounding box center [96, 31] width 76 height 10
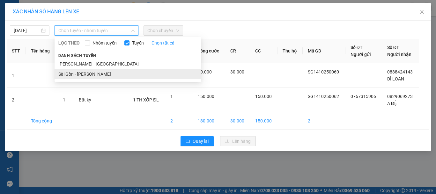
click at [92, 74] on li "Sài Gòn - Phan Rí" at bounding box center [128, 74] width 147 height 10
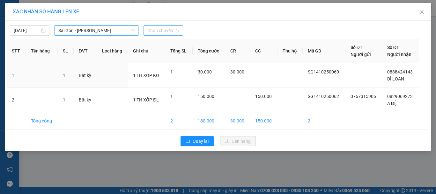
click at [164, 31] on span "Chọn chuyến" at bounding box center [163, 31] width 32 height 10
click at [156, 26] on span "Chọn chuyến" at bounding box center [163, 31] width 32 height 10
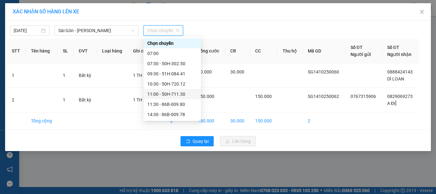
scroll to position [61, 0]
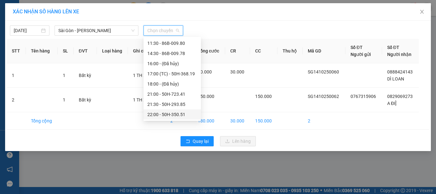
click at [176, 115] on div "22:00 - 50H-350.51" at bounding box center [172, 114] width 50 height 7
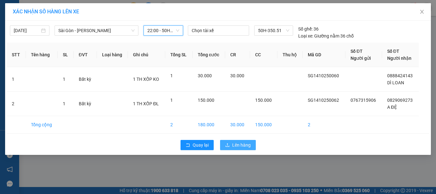
click at [227, 143] on icon "upload" at bounding box center [227, 145] width 4 height 4
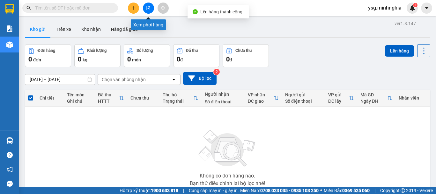
click at [148, 8] on icon "file-add" at bounding box center [149, 8] width 4 height 4
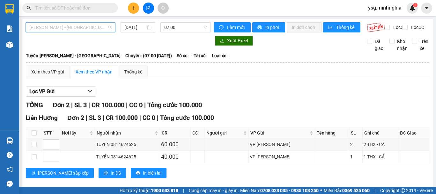
click at [86, 29] on span "Phan Rí - Sài Gòn" at bounding box center [70, 28] width 82 height 10
click at [78, 66] on body "Kết quả tìm kiếm ( 0 ) Bộ lọc No Data ysg.minhnghia 1 Báo cáo Báo cáo dòng tiền…" at bounding box center [218, 97] width 436 height 194
click at [49, 23] on span "Phan Rí - Sài Gòn" at bounding box center [70, 28] width 82 height 10
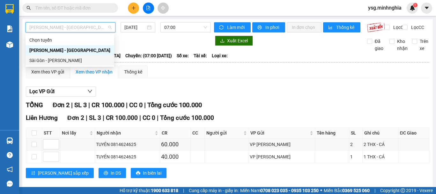
click at [55, 62] on div "Sài Gòn - Phan Rí" at bounding box center [69, 60] width 81 height 7
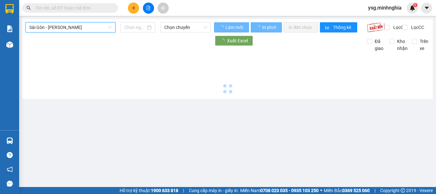
type input "14/10/2025"
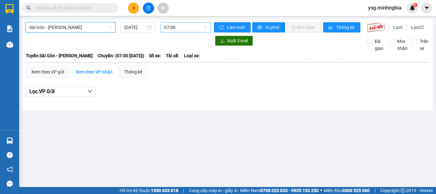
click at [168, 29] on span "07:00" at bounding box center [185, 28] width 43 height 10
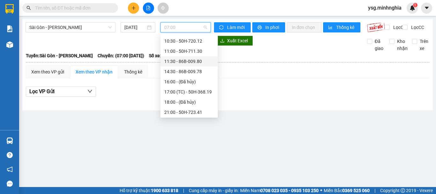
scroll to position [61, 0]
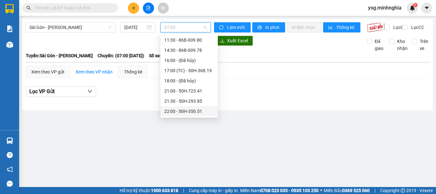
click at [202, 111] on div "22:00 - 50H-350.51" at bounding box center [189, 111] width 50 height 7
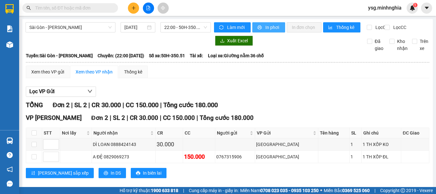
click at [275, 29] on span "In phơi" at bounding box center [272, 27] width 15 height 7
click at [181, 27] on span "22:00 - 50H-350.51" at bounding box center [185, 28] width 43 height 10
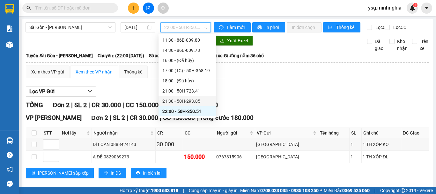
click at [193, 102] on div "21:30 - 50H-293.85" at bounding box center [187, 101] width 50 height 7
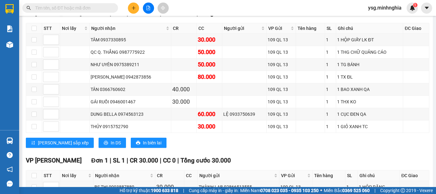
scroll to position [267, 0]
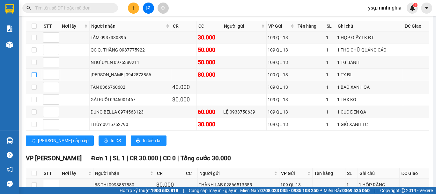
click at [34, 77] on label at bounding box center [34, 74] width 5 height 7
click at [34, 77] on input "checkbox" at bounding box center [34, 74] width 5 height 5
checkbox input "true"
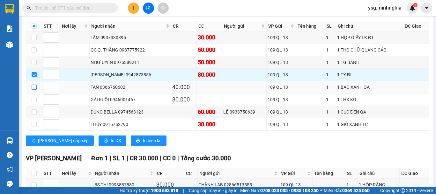
click at [34, 90] on input "checkbox" at bounding box center [34, 87] width 5 height 5
checkbox input "true"
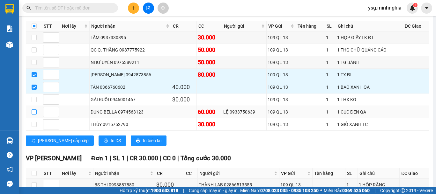
click at [34, 114] on label at bounding box center [34, 112] width 5 height 7
click at [34, 114] on input "checkbox" at bounding box center [34, 112] width 5 height 5
checkbox input "true"
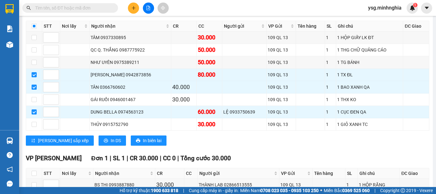
scroll to position [0, 0]
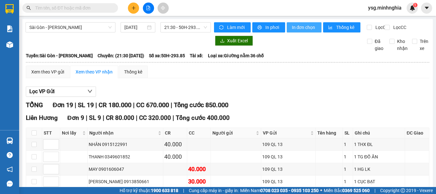
click at [308, 26] on span "In đơn chọn" at bounding box center [304, 27] width 25 height 7
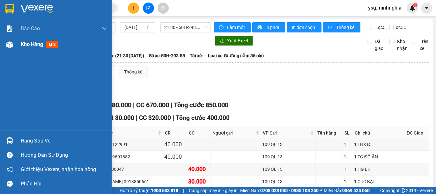
click at [7, 48] on img at bounding box center [9, 44] width 7 height 7
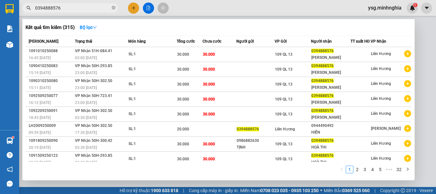
type input "0394888576"
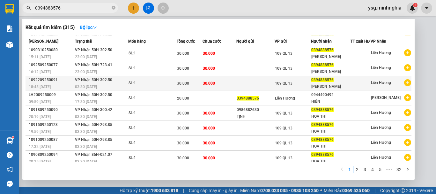
scroll to position [39, 0]
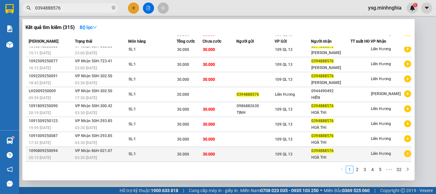
click at [276, 150] on td "109 QL 13" at bounding box center [292, 154] width 36 height 15
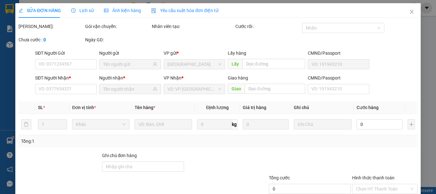
type input "0394888576"
type input "HOÀ THI"
type input "30.000"
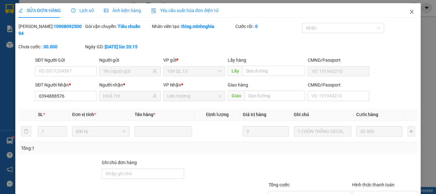
click at [409, 11] on icon "close" at bounding box center [411, 11] width 5 height 5
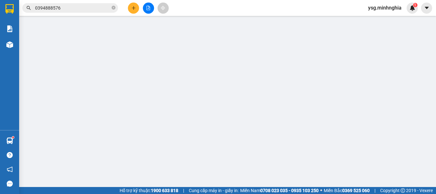
click at [90, 5] on input "0394888576" at bounding box center [72, 7] width 75 height 7
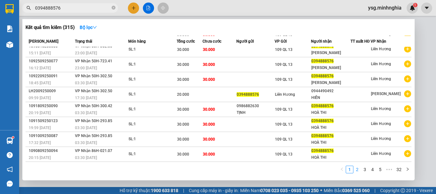
click at [357, 169] on link "2" at bounding box center [356, 169] width 7 height 7
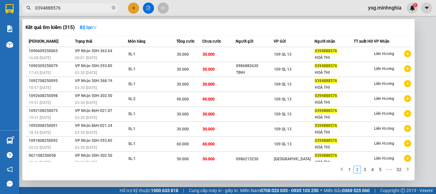
scroll to position [39, 0]
